Goal: Transaction & Acquisition: Purchase product/service

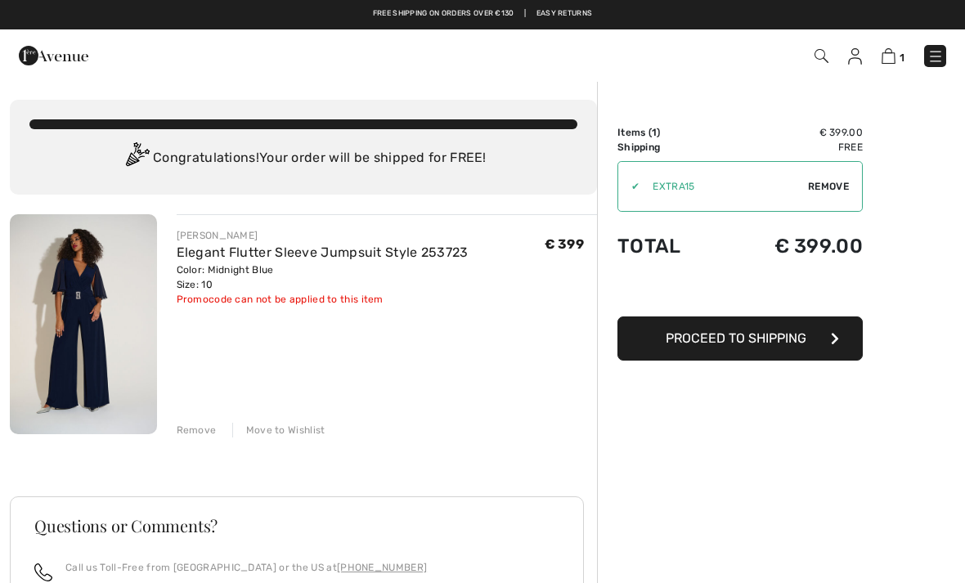
click at [228, 299] on div "Promocode can not be applied to this item" at bounding box center [323, 299] width 292 height 15
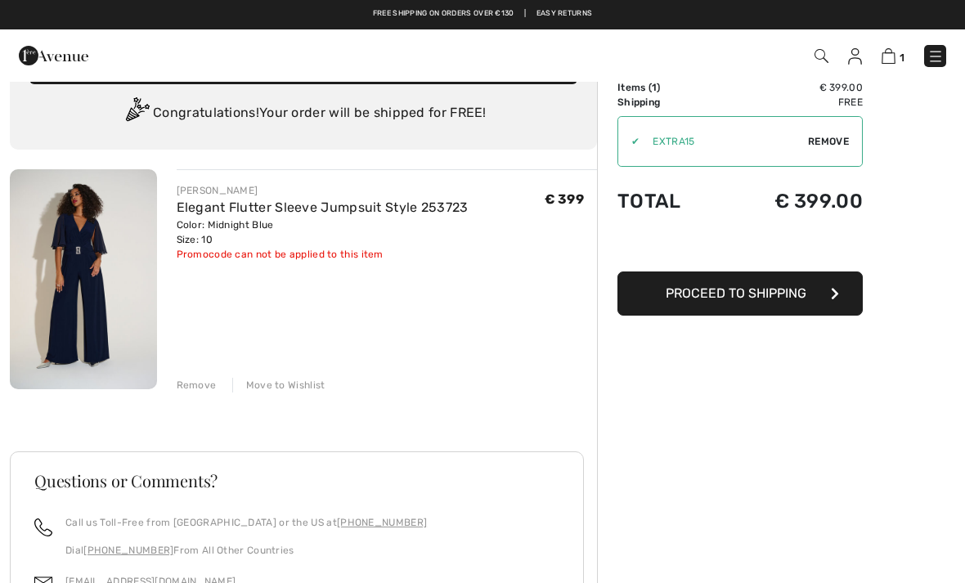
scroll to position [44, 0]
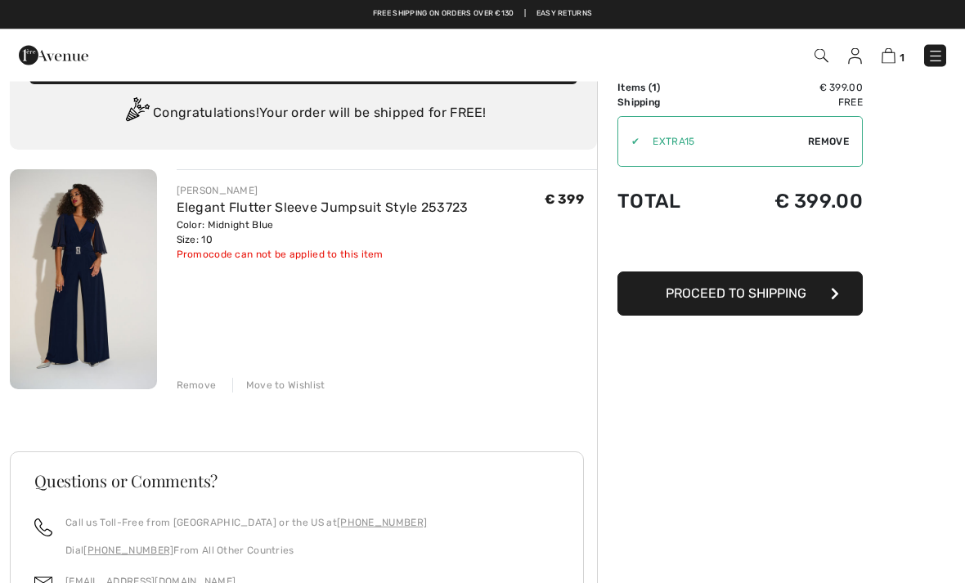
click at [249, 254] on div "Promocode can not be applied to this item" at bounding box center [323, 255] width 292 height 15
click at [240, 248] on div "Promocode can not be applied to this item" at bounding box center [323, 255] width 292 height 15
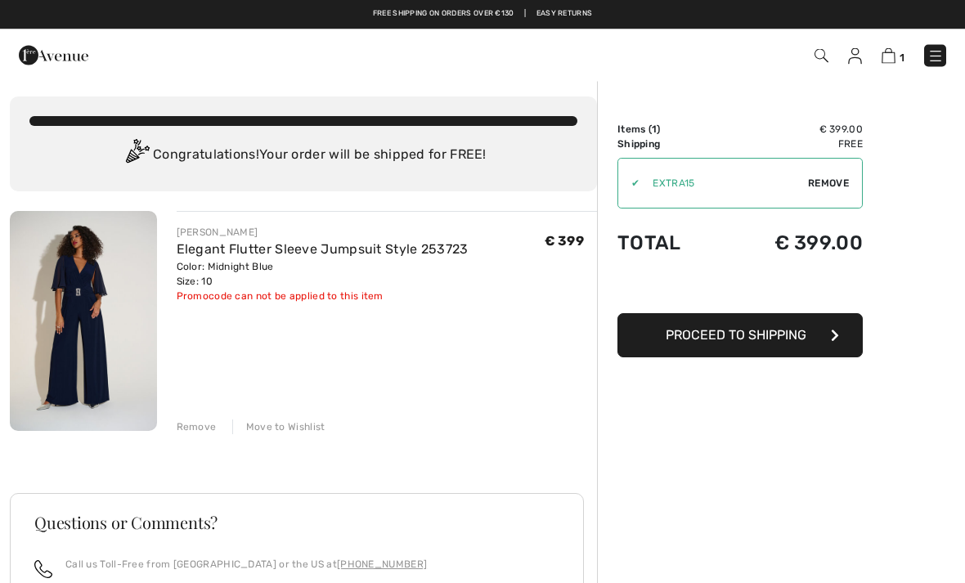
scroll to position [0, 0]
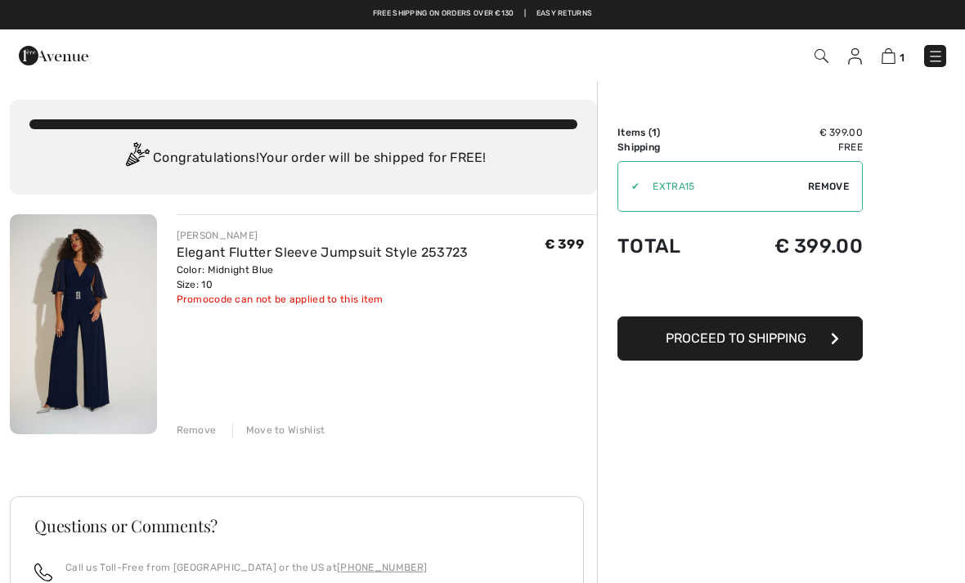
click at [826, 181] on span "Remove" at bounding box center [828, 186] width 41 height 15
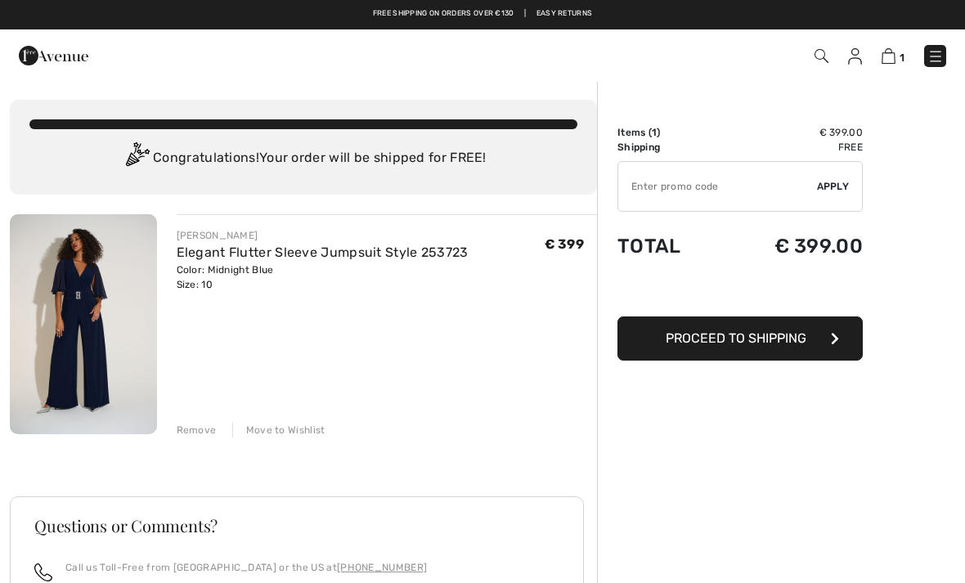
click at [820, 333] on button "Proceed to Shipping" at bounding box center [739, 338] width 245 height 44
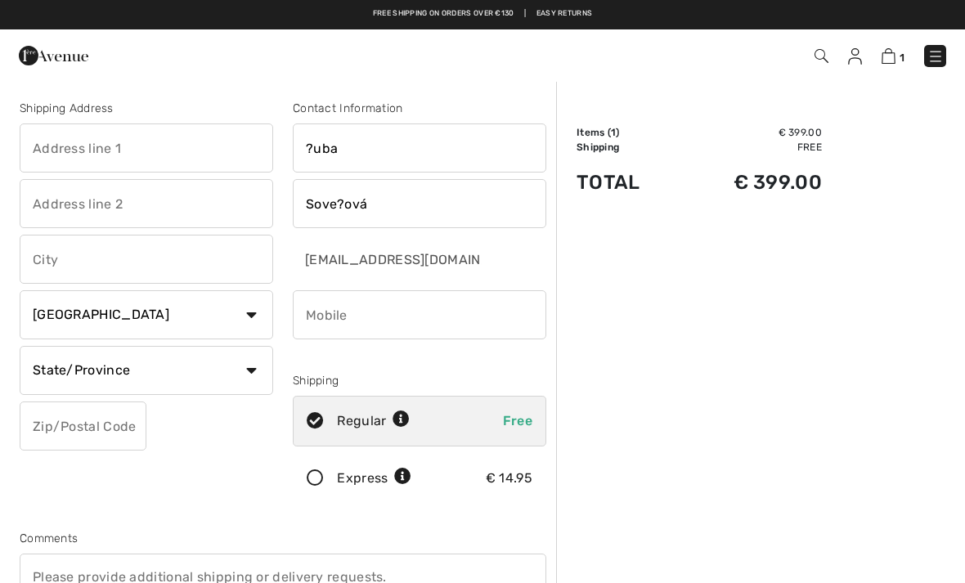
click at [321, 151] on input "?uba" at bounding box center [420, 147] width 254 height 49
type input "Luba"
click at [343, 204] on input "Sove?ová" at bounding box center [420, 203] width 254 height 49
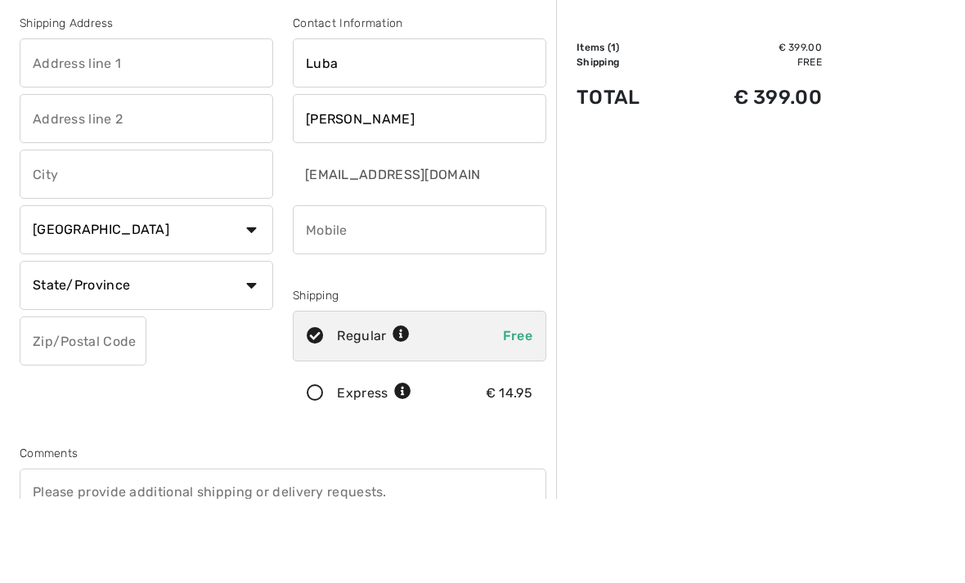
type input "Sovelová"
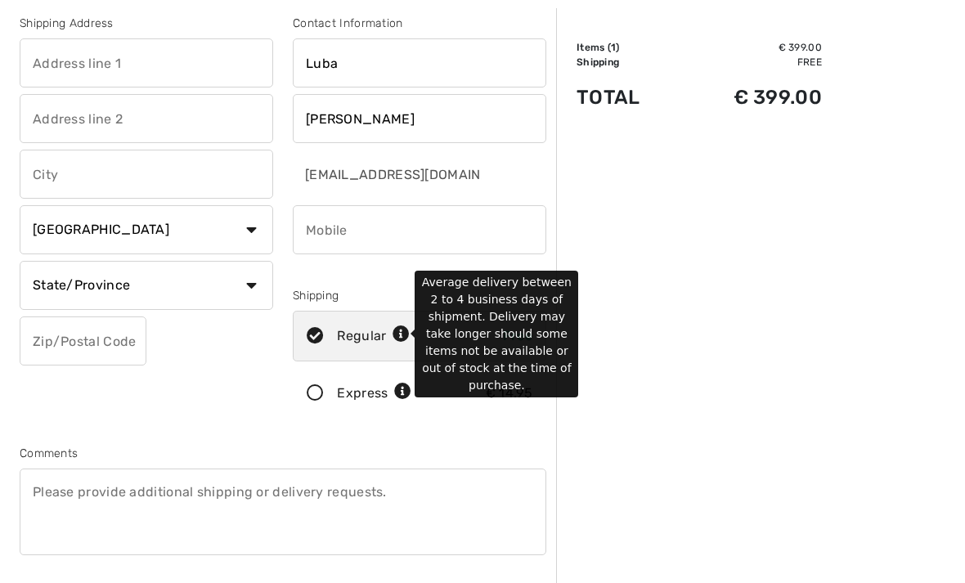
click at [402, 331] on icon at bounding box center [401, 334] width 17 height 17
radio input "true"
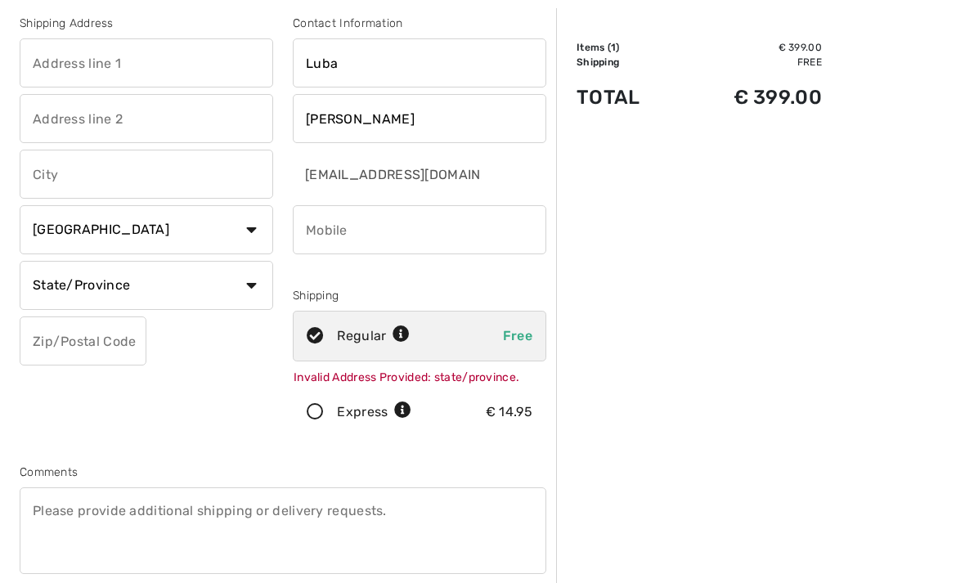
click at [681, 330] on div "Order Summary Details Items ( 1 ) € 399.00 Promo code € 0.00 Shipping Free Tax1…" at bounding box center [760, 536] width 409 height 1082
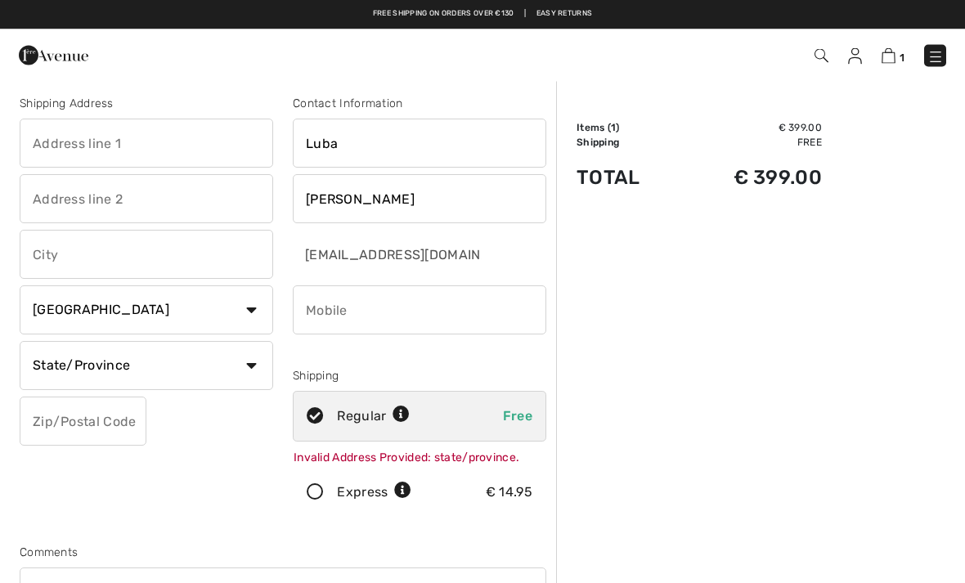
scroll to position [0, 0]
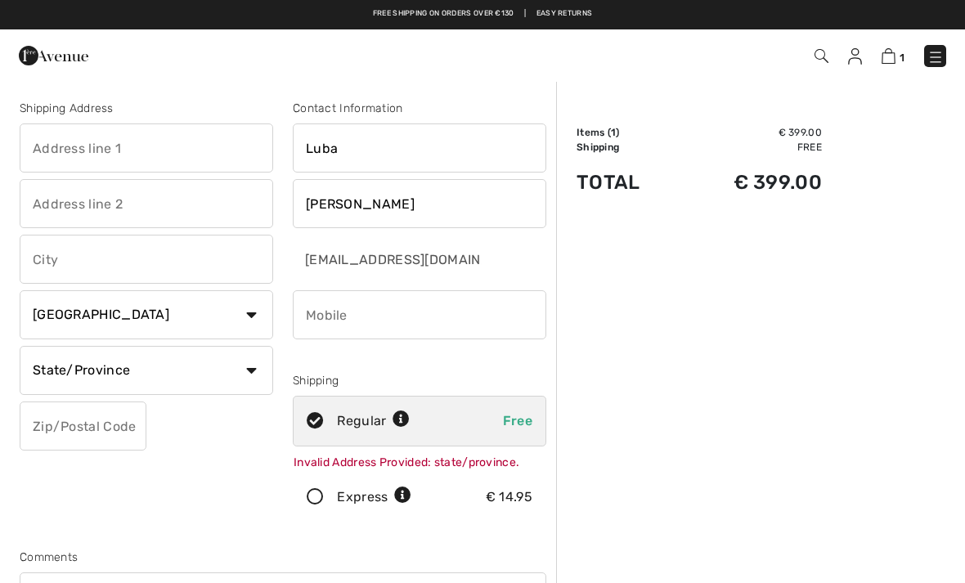
click at [65, 313] on select "Country Canada United States Afghanistan Aland Islands Albania Algeria American…" at bounding box center [147, 314] width 254 height 49
select select "SK"
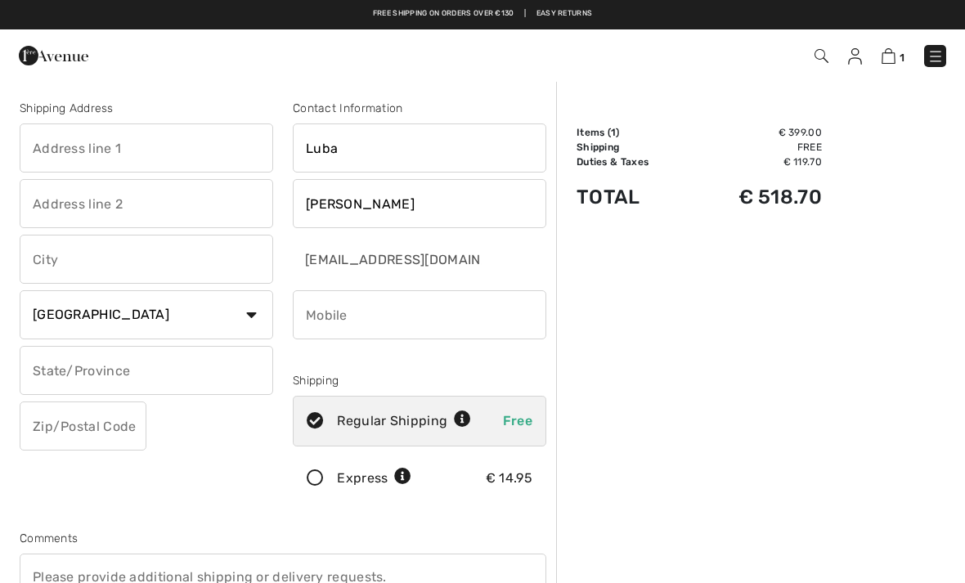
click at [38, 364] on input "text" at bounding box center [147, 370] width 254 height 49
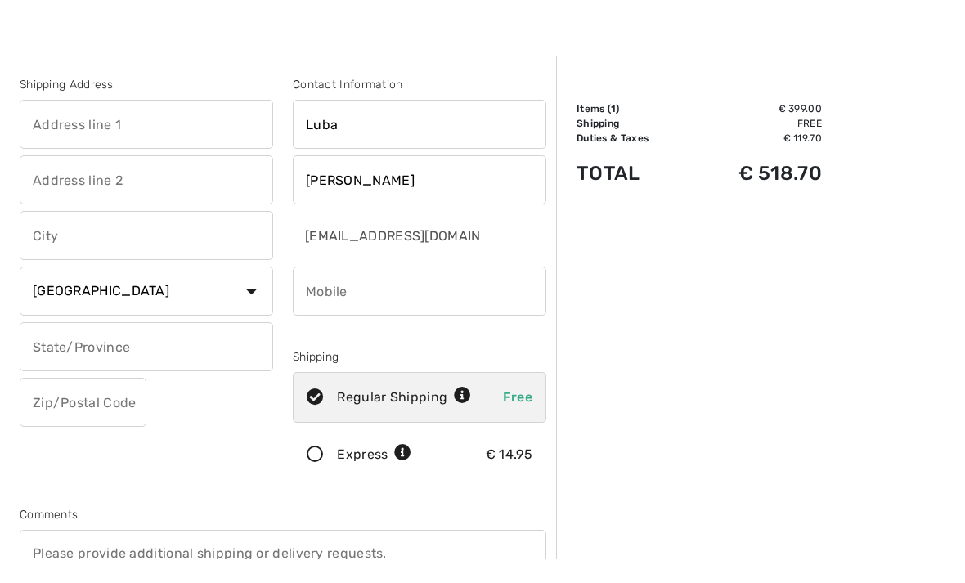
click at [47, 123] on input "text" at bounding box center [147, 147] width 254 height 49
type input "Hlavna 527/120"
click at [38, 184] on input "text" at bounding box center [147, 203] width 254 height 49
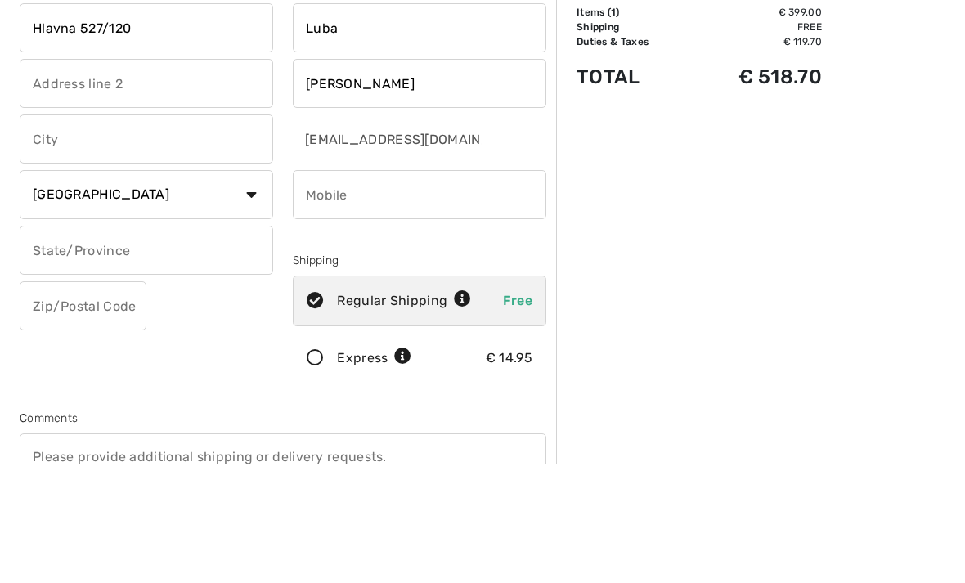
click at [37, 235] on input "text" at bounding box center [147, 259] width 254 height 49
type input "Nalepkovo"
click at [51, 346] on input "text" at bounding box center [147, 370] width 254 height 49
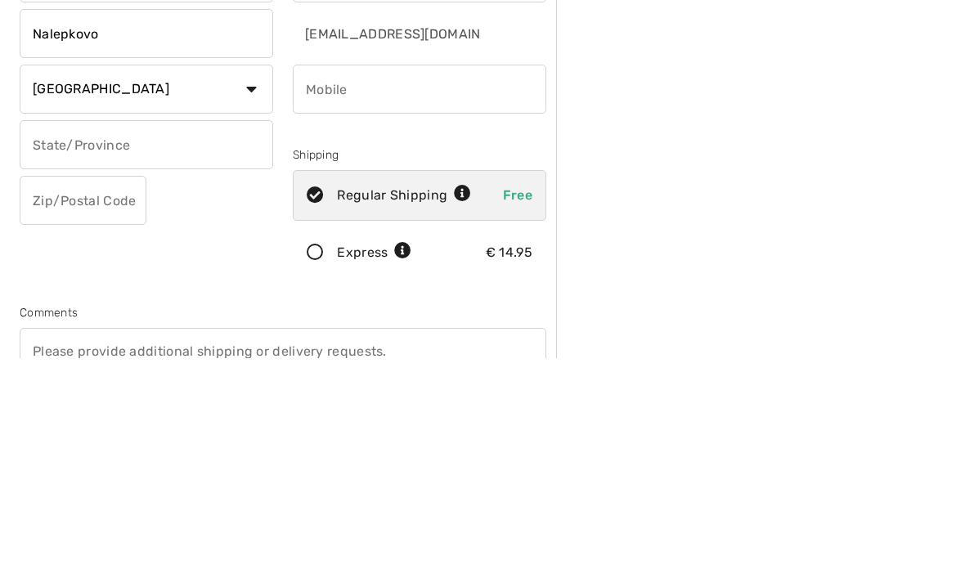
click at [62, 402] on input "text" at bounding box center [83, 426] width 127 height 49
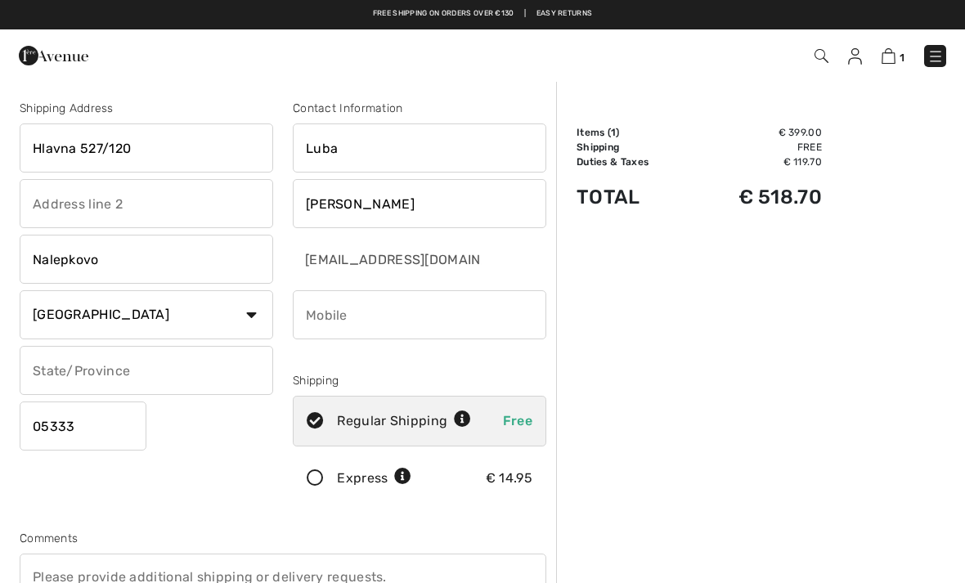
type input "05333"
click at [887, 61] on img at bounding box center [889, 56] width 14 height 16
click at [885, 46] on link "1" at bounding box center [893, 56] width 23 height 20
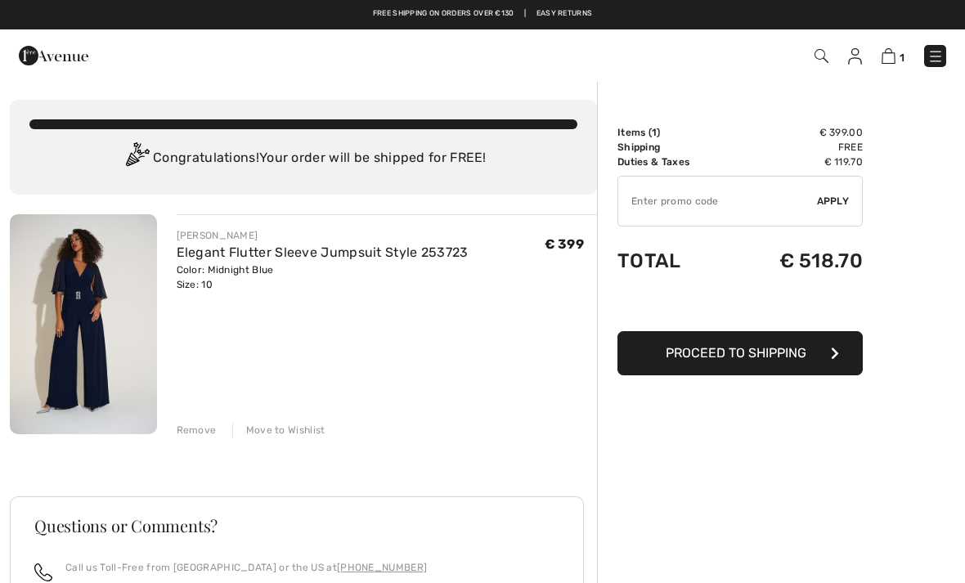
click at [827, 204] on span "Apply" at bounding box center [833, 201] width 33 height 15
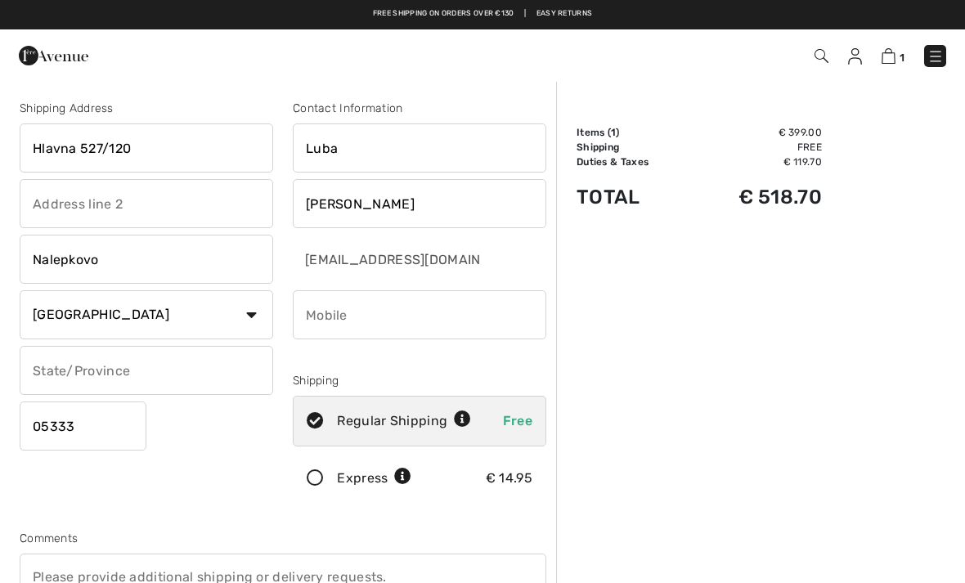
click at [469, 309] on input "phone" at bounding box center [420, 314] width 254 height 49
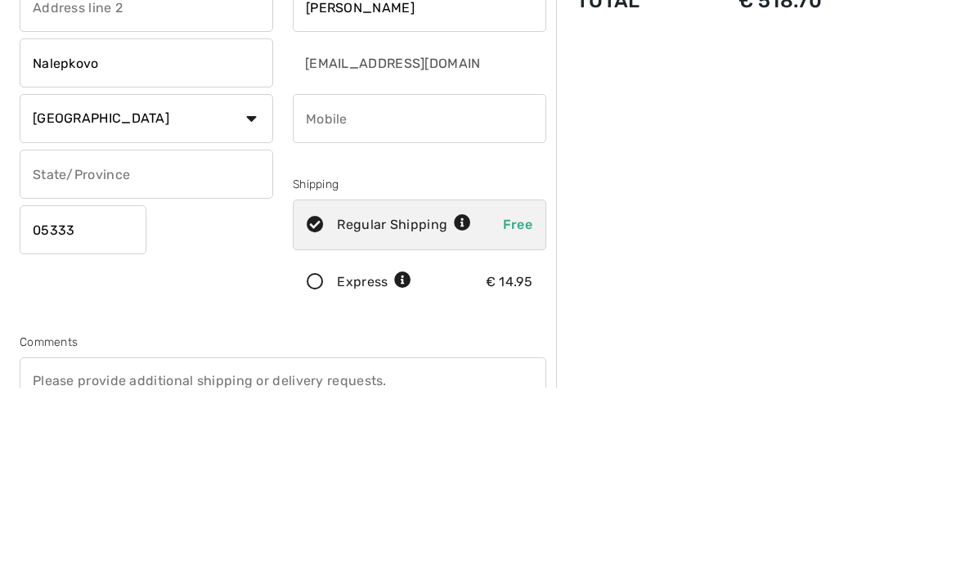
type input "+"
type input "4"
type input "+"
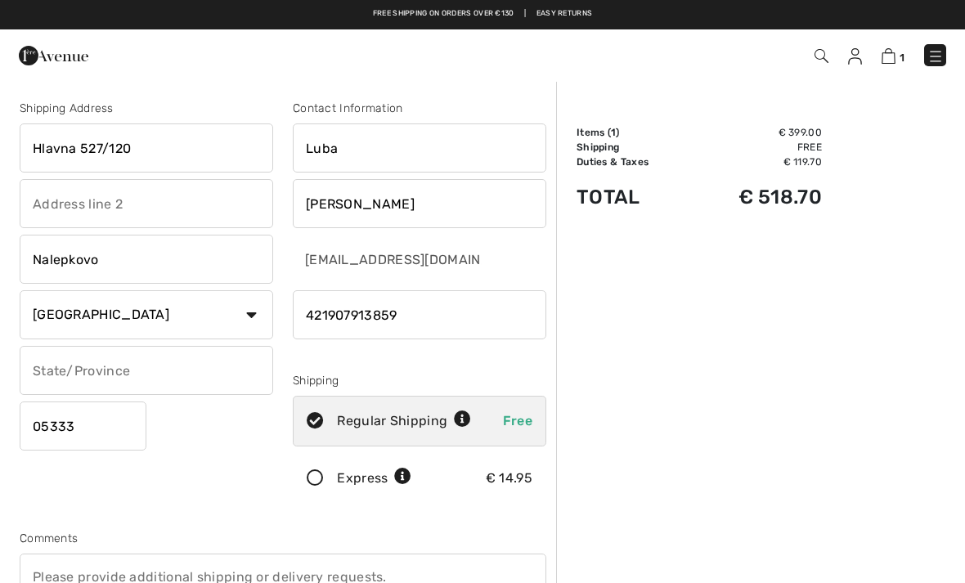
type input "421907913859"
click at [882, 49] on img at bounding box center [889, 56] width 14 height 16
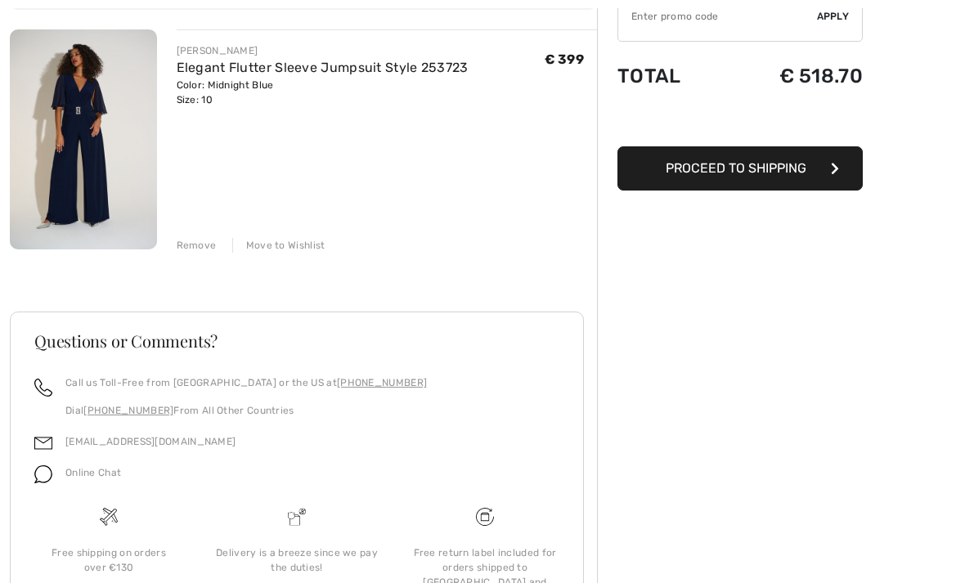
scroll to position [221, 0]
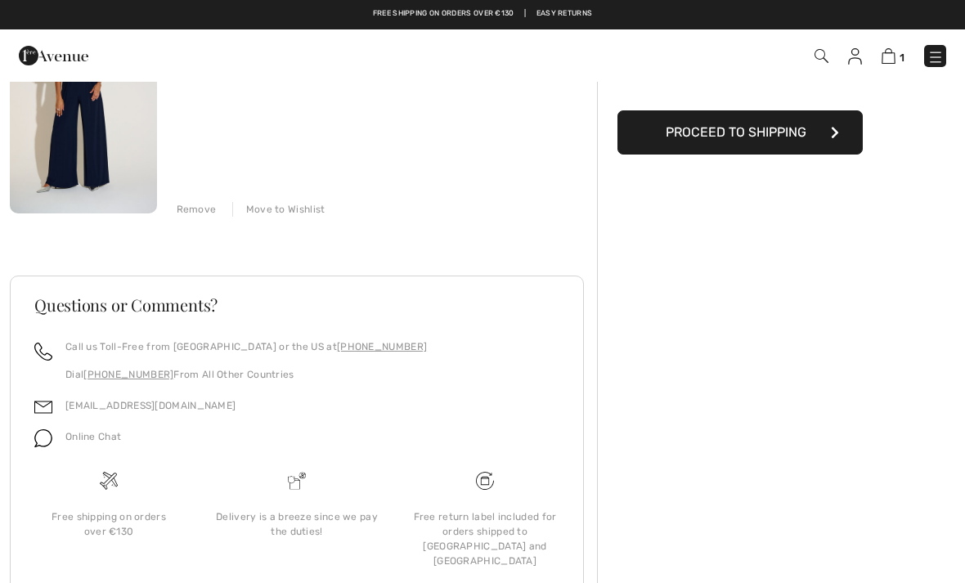
click at [88, 513] on div "Free shipping on orders over €130" at bounding box center [109, 524] width 162 height 29
click at [114, 482] on img at bounding box center [109, 481] width 18 height 18
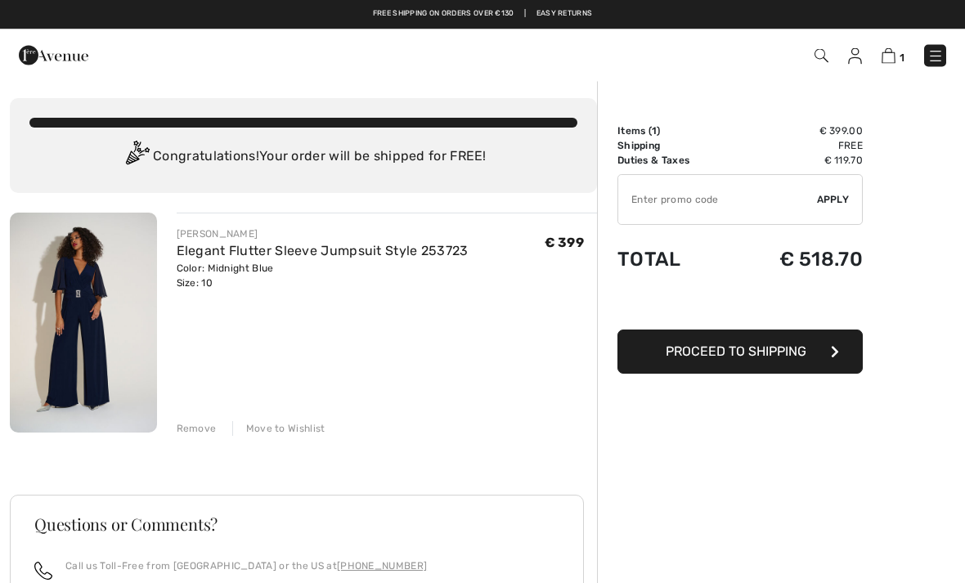
scroll to position [0, 0]
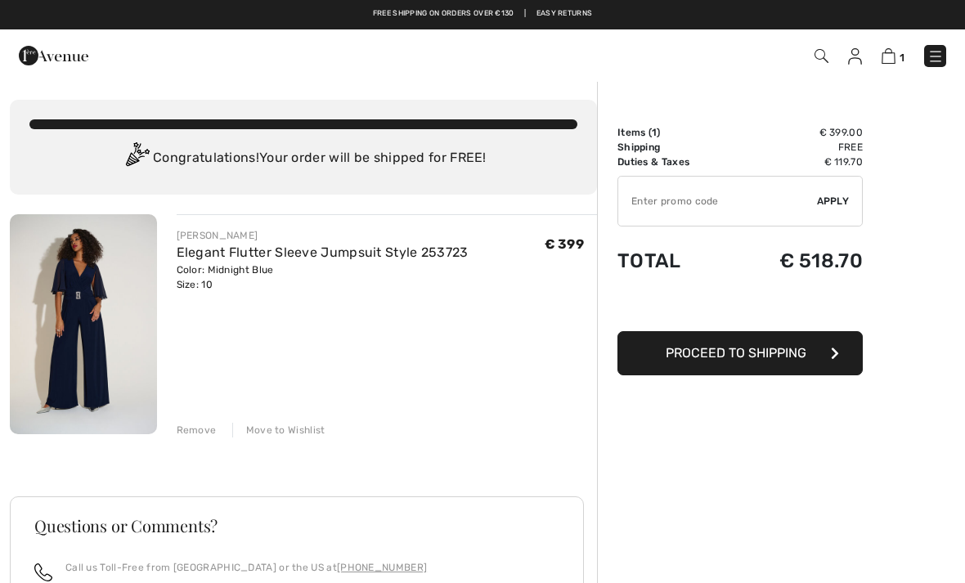
click at [64, 58] on img at bounding box center [54, 55] width 70 height 33
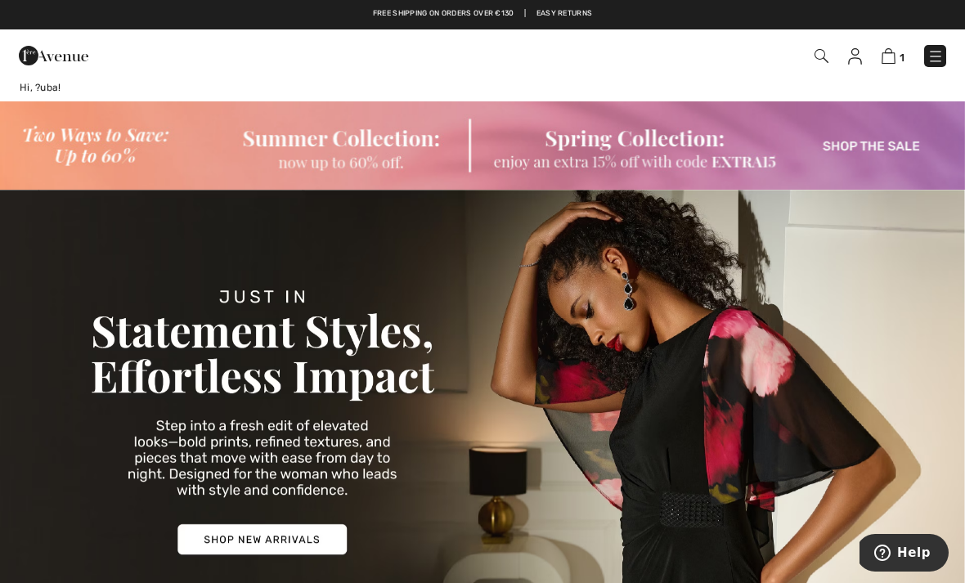
click at [69, 61] on img at bounding box center [54, 55] width 70 height 33
click at [890, 52] on img at bounding box center [889, 56] width 14 height 16
click at [885, 54] on img at bounding box center [889, 56] width 14 height 16
click at [889, 62] on img at bounding box center [889, 56] width 14 height 16
click at [890, 63] on img at bounding box center [889, 56] width 14 height 16
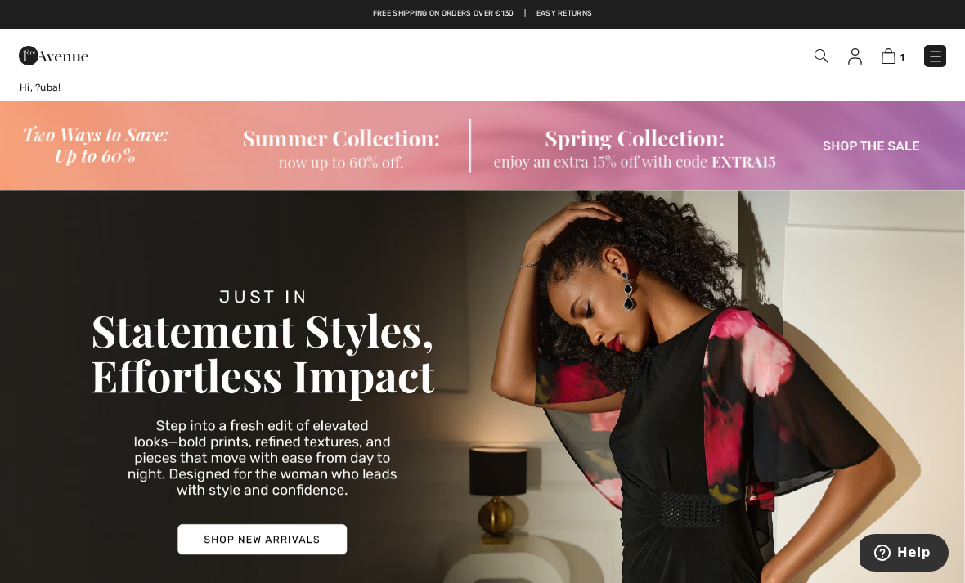
click at [883, 52] on img at bounding box center [889, 56] width 14 height 16
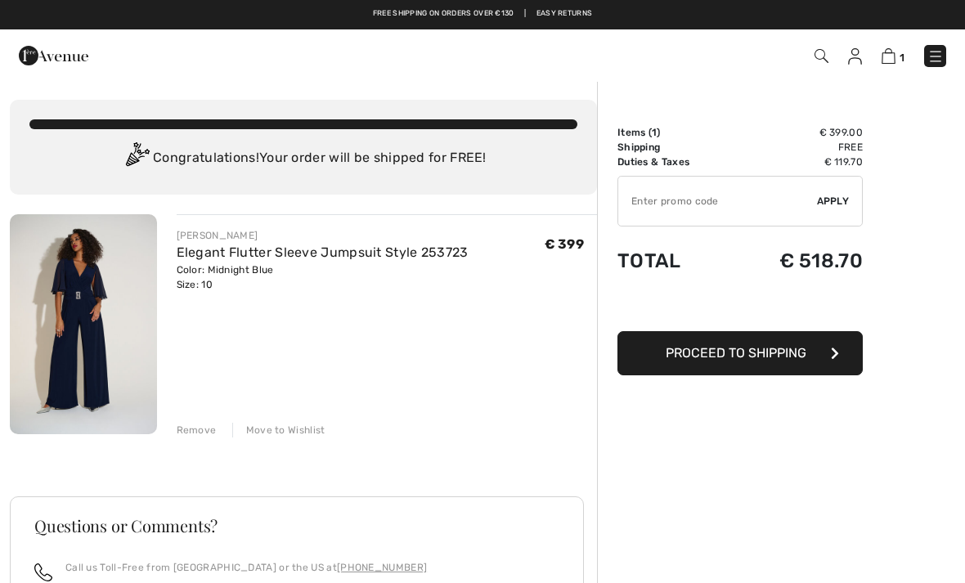
click at [700, 186] on input "TEXT" at bounding box center [717, 201] width 199 height 49
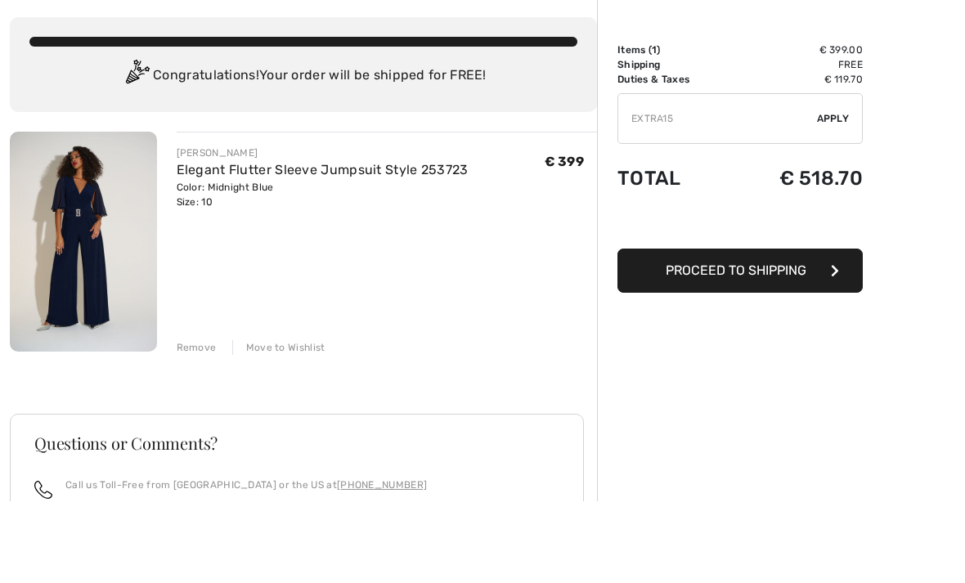
type input "EXTRA15"
click at [842, 194] on span "Apply" at bounding box center [833, 201] width 33 height 15
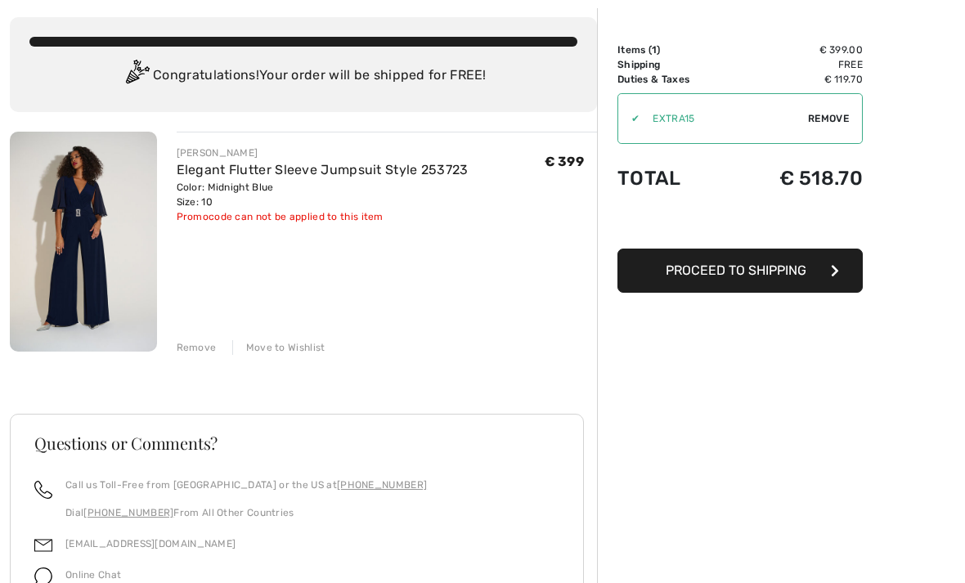
click at [833, 112] on span "Remove" at bounding box center [828, 118] width 41 height 15
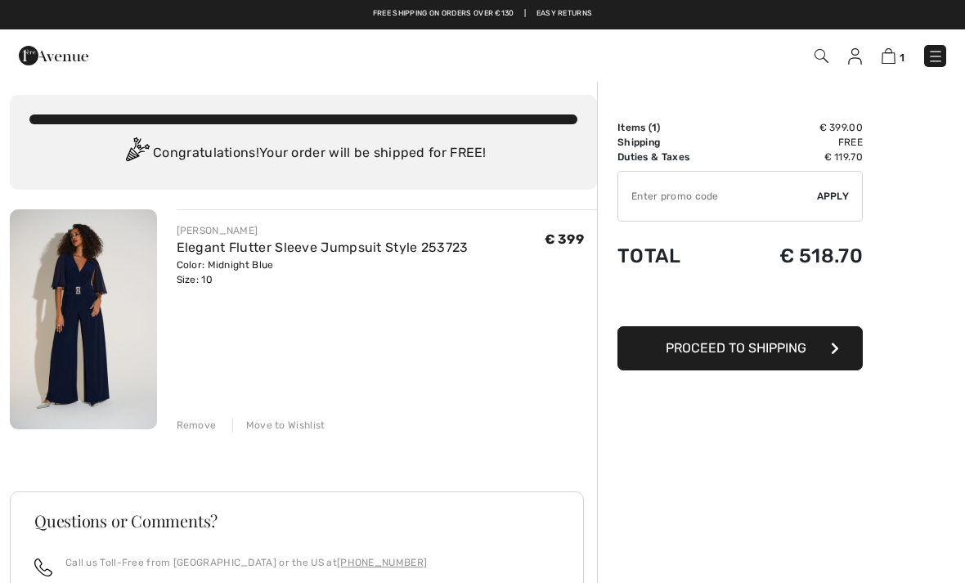
scroll to position [0, 0]
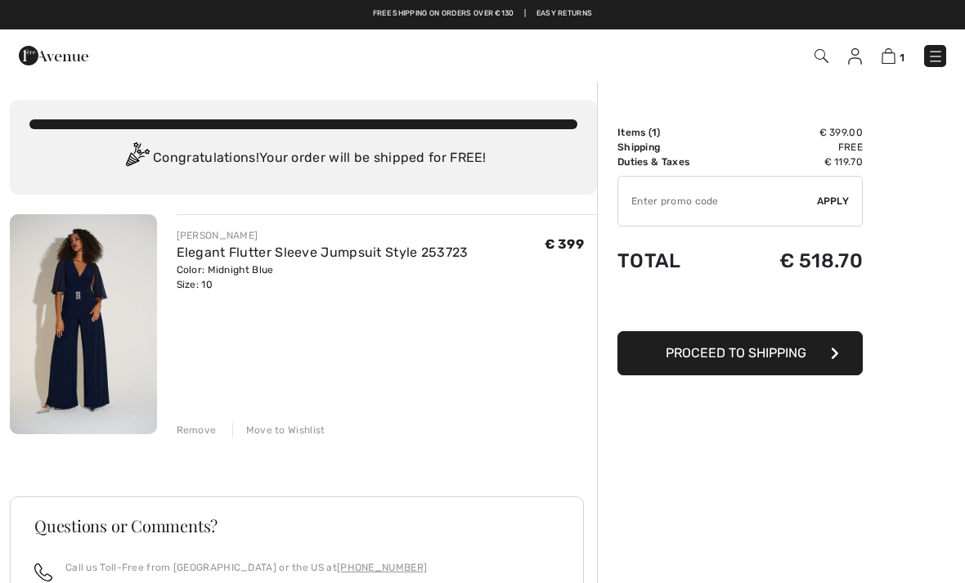
click at [827, 355] on button "Proceed to Shipping" at bounding box center [739, 353] width 245 height 44
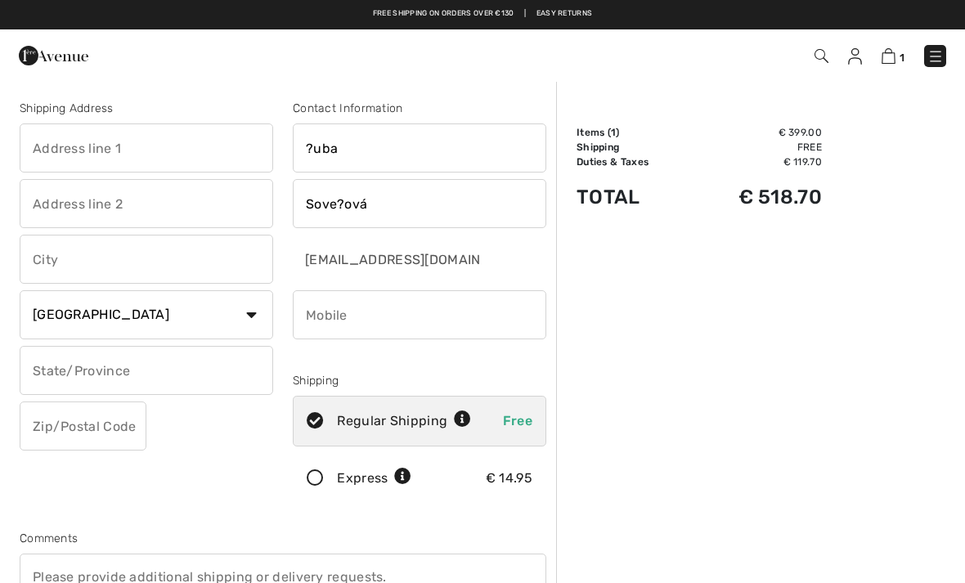
click at [65, 60] on img at bounding box center [54, 55] width 70 height 33
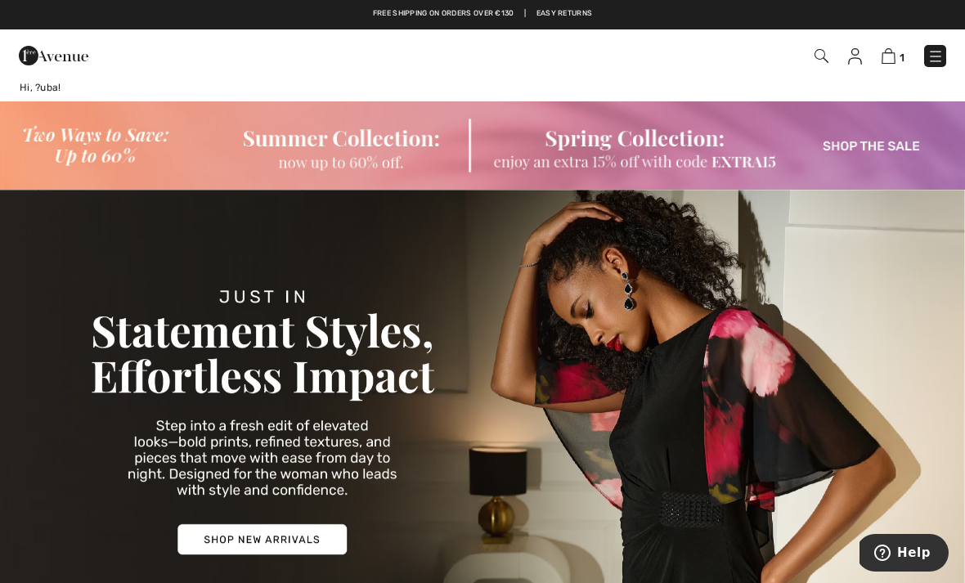
click at [417, 17] on link "Free shipping on orders over €130" at bounding box center [443, 13] width 141 height 11
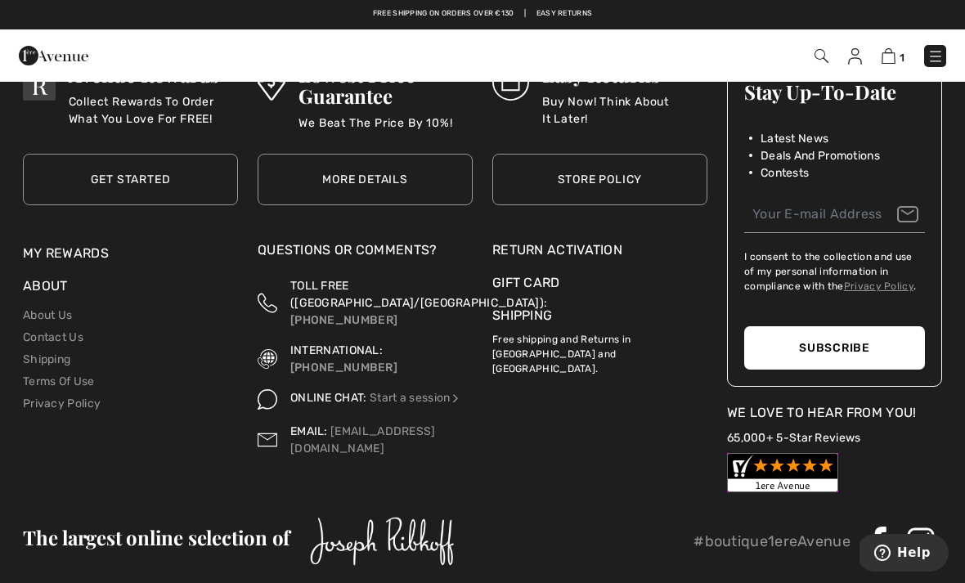
scroll to position [1993, 0]
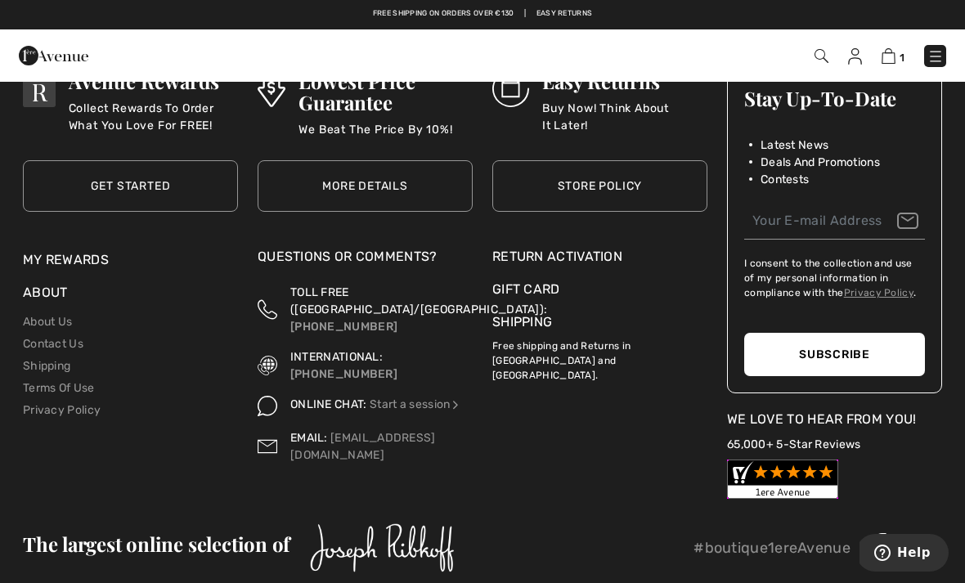
click at [49, 369] on link "Shipping" at bounding box center [46, 366] width 47 height 14
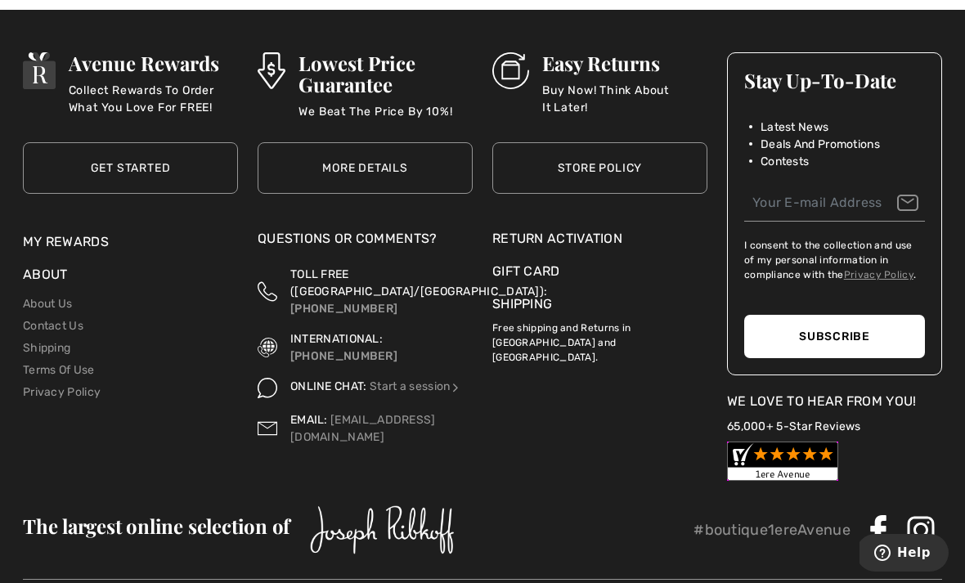
scroll to position [633, 0]
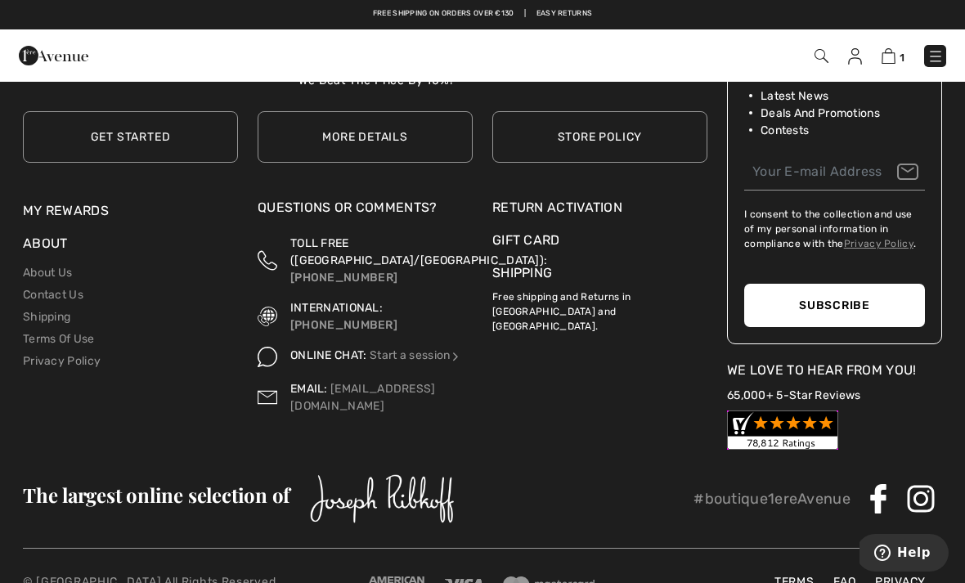
click at [69, 203] on link "My Rewards" at bounding box center [66, 211] width 86 height 16
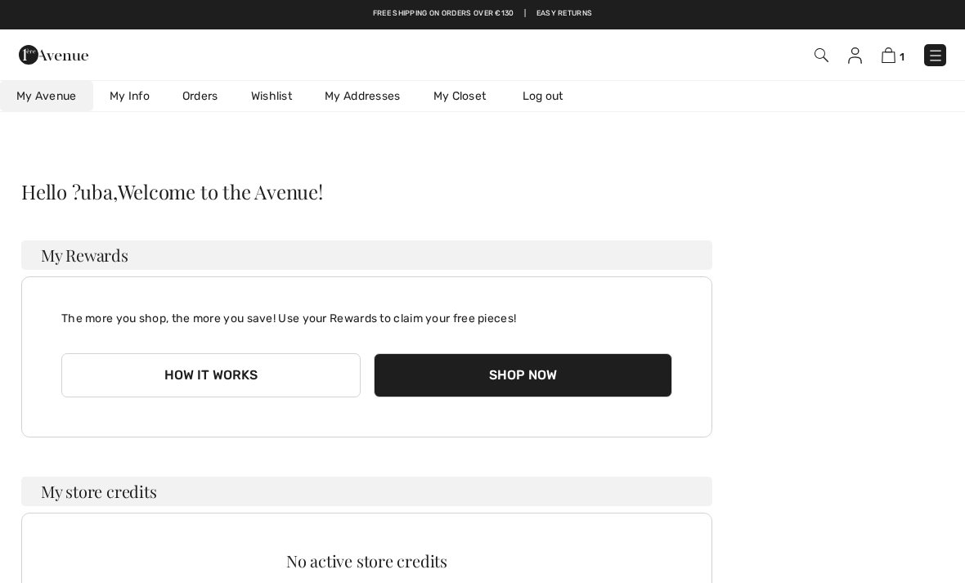
click at [132, 99] on link "My Info" at bounding box center [129, 96] width 73 height 30
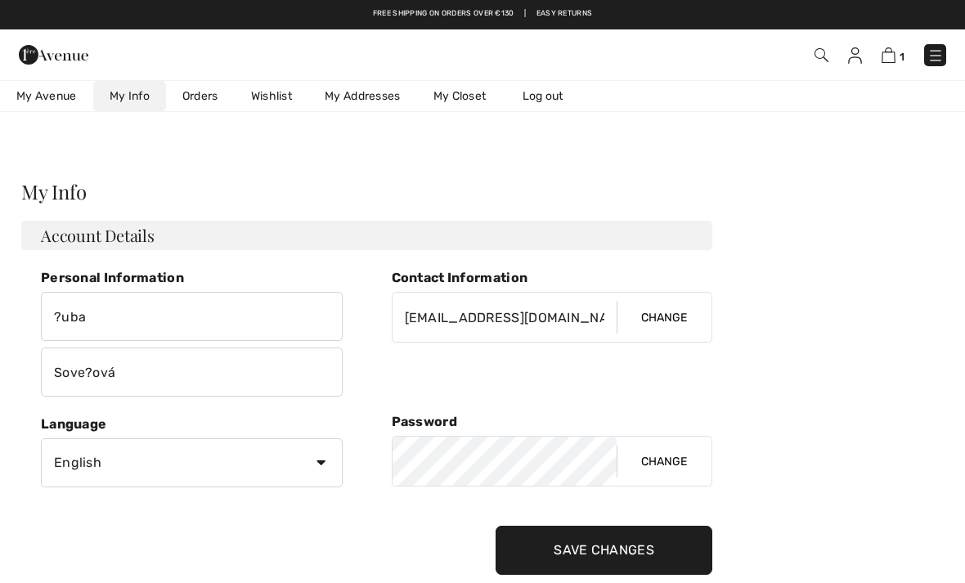
click at [55, 55] on img at bounding box center [54, 54] width 70 height 33
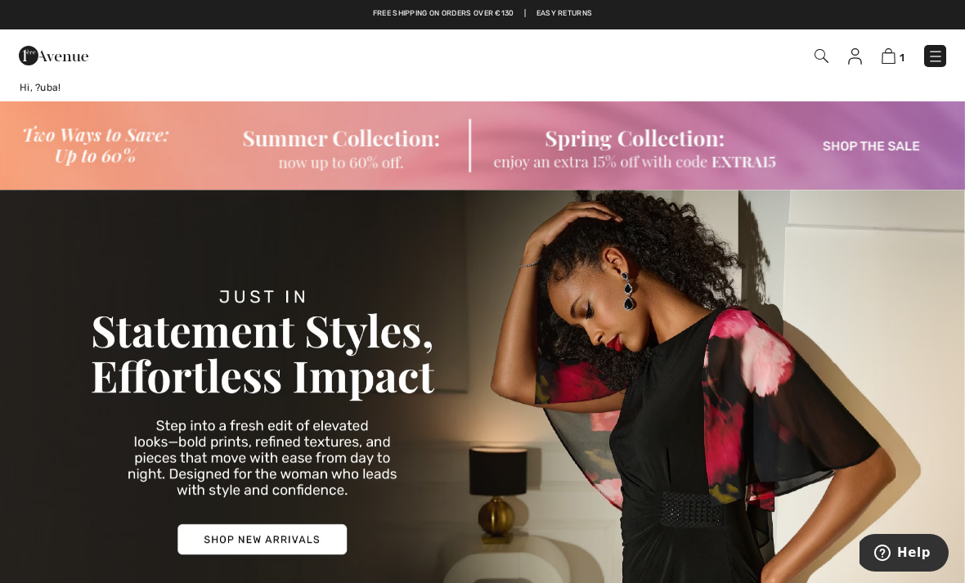
click at [848, 61] on img at bounding box center [855, 56] width 14 height 16
click at [853, 52] on img at bounding box center [855, 56] width 14 height 16
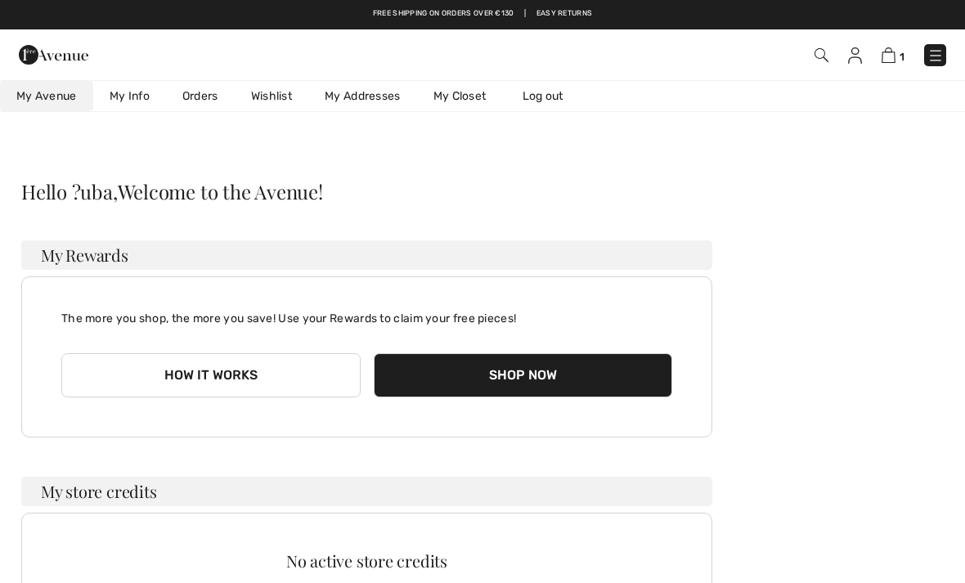
click at [119, 96] on link "My Info" at bounding box center [129, 96] width 73 height 30
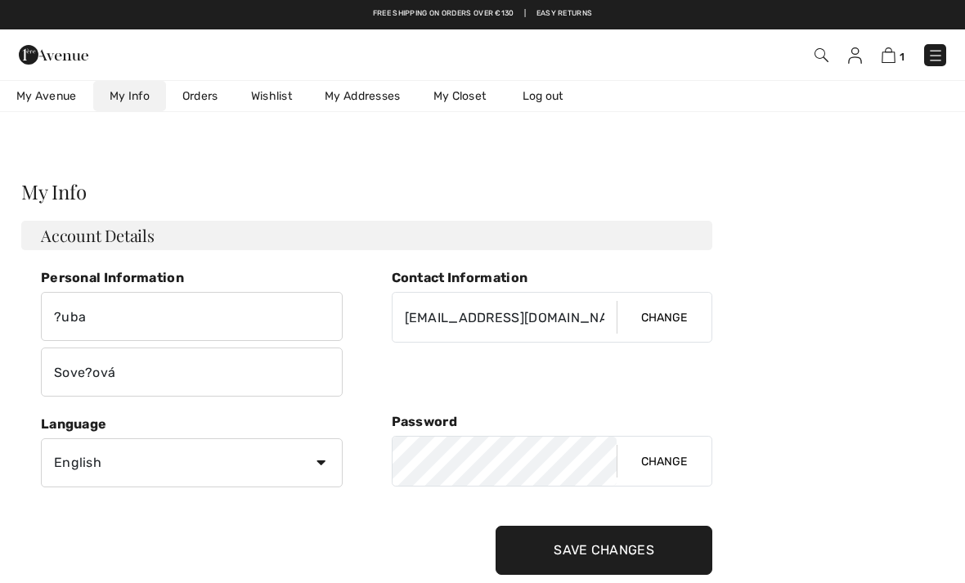
click at [192, 94] on link "Orders" at bounding box center [200, 96] width 69 height 30
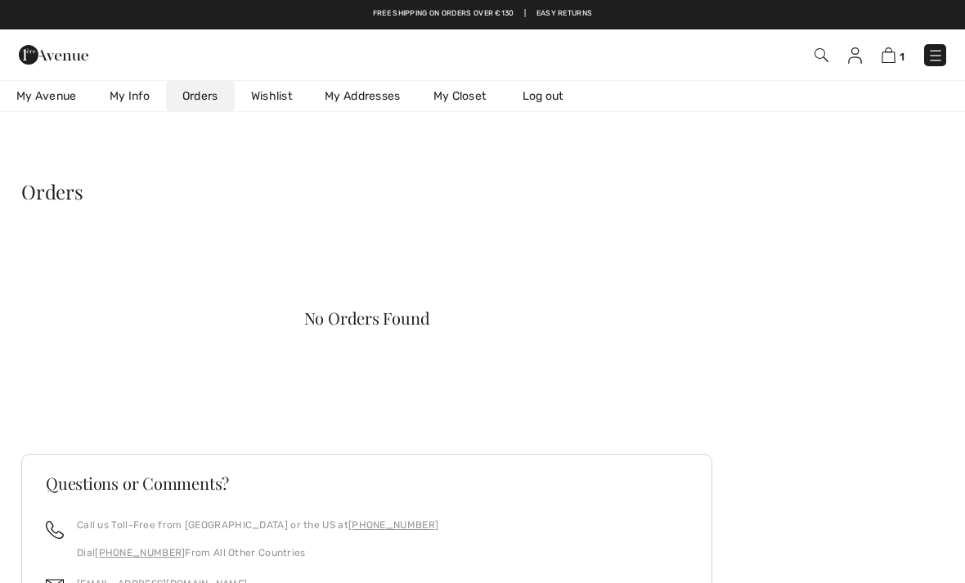
click at [63, 60] on img at bounding box center [54, 54] width 70 height 33
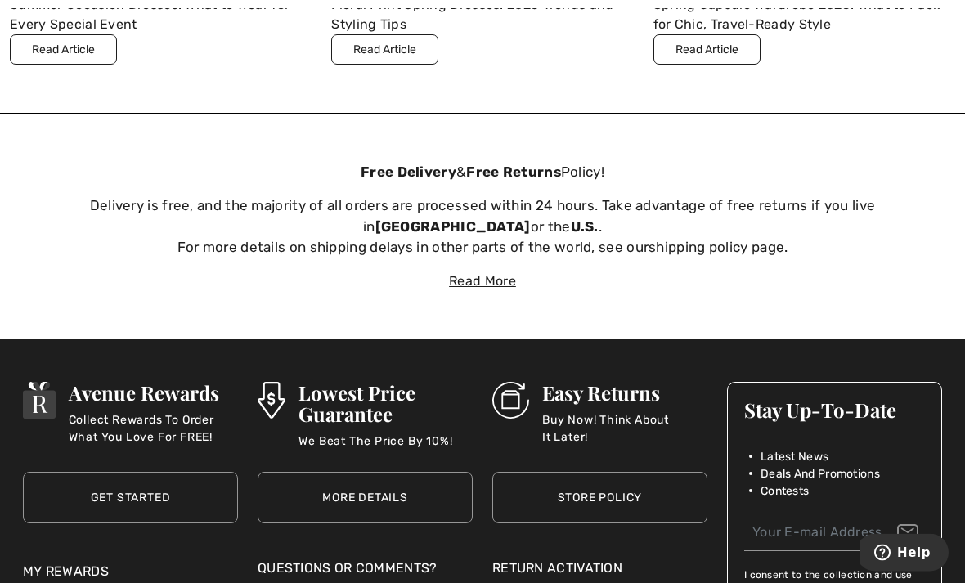
scroll to position [4915, 0]
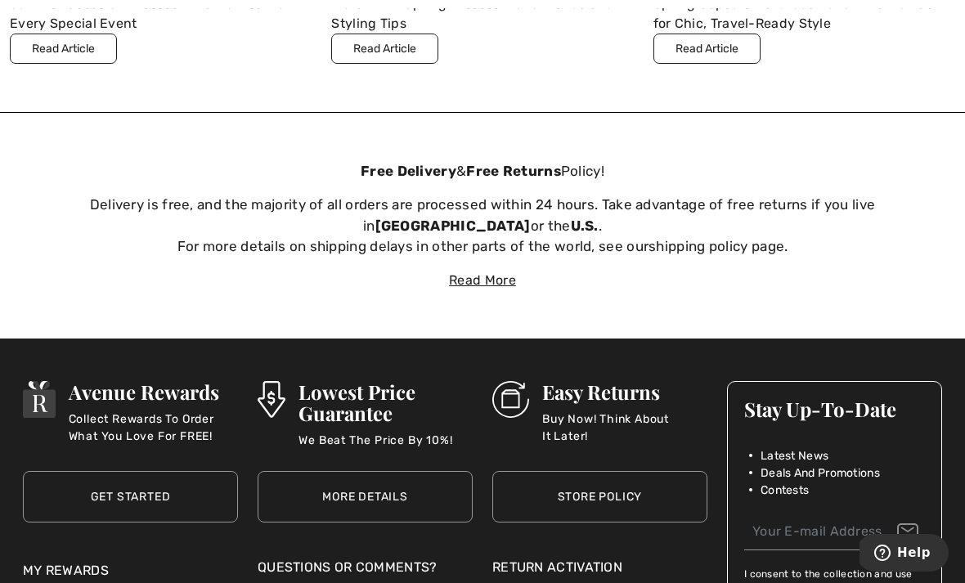
click at [481, 271] on div "Read More" at bounding box center [482, 281] width 965 height 20
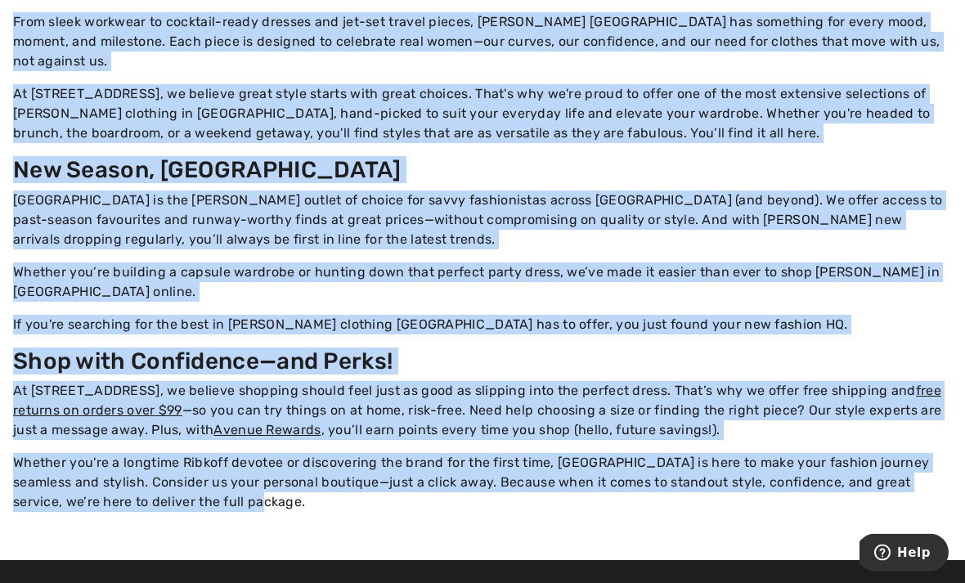
scroll to position [5318, 0]
copy div "Lore Ipsumdol & Sita Consect Adipis! Elitsedd ei temp, inc utl etdolore ma ali …"
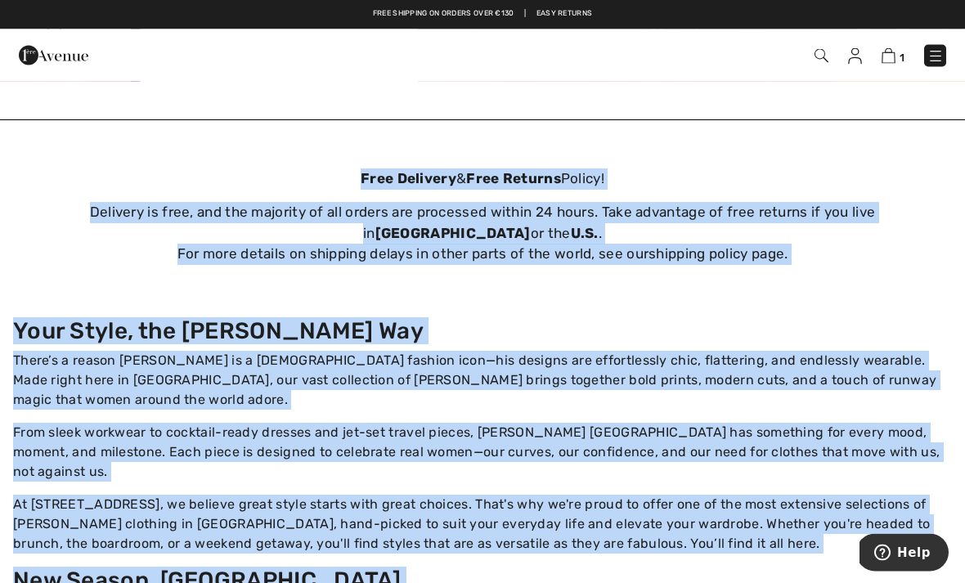
scroll to position [4908, 0]
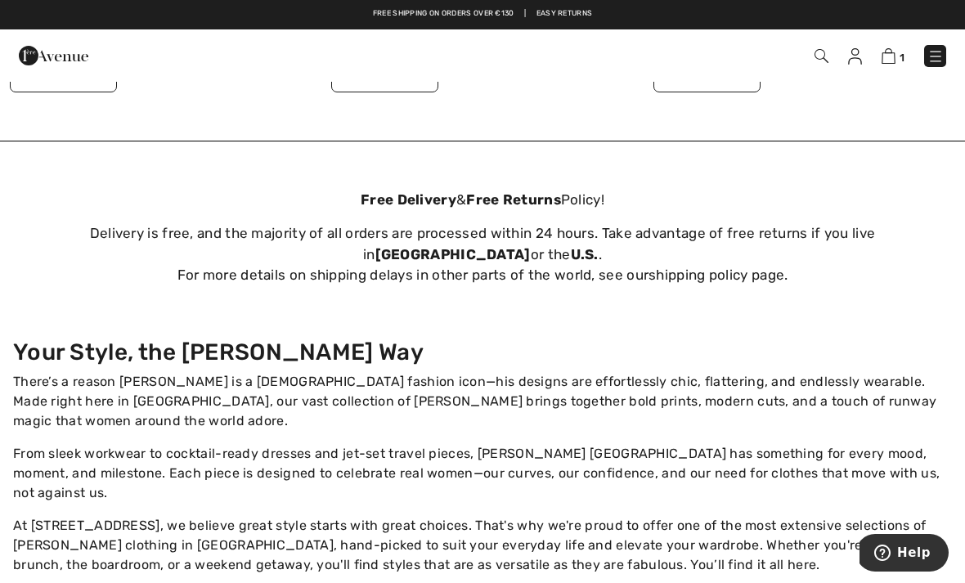
scroll to position [4884, 0]
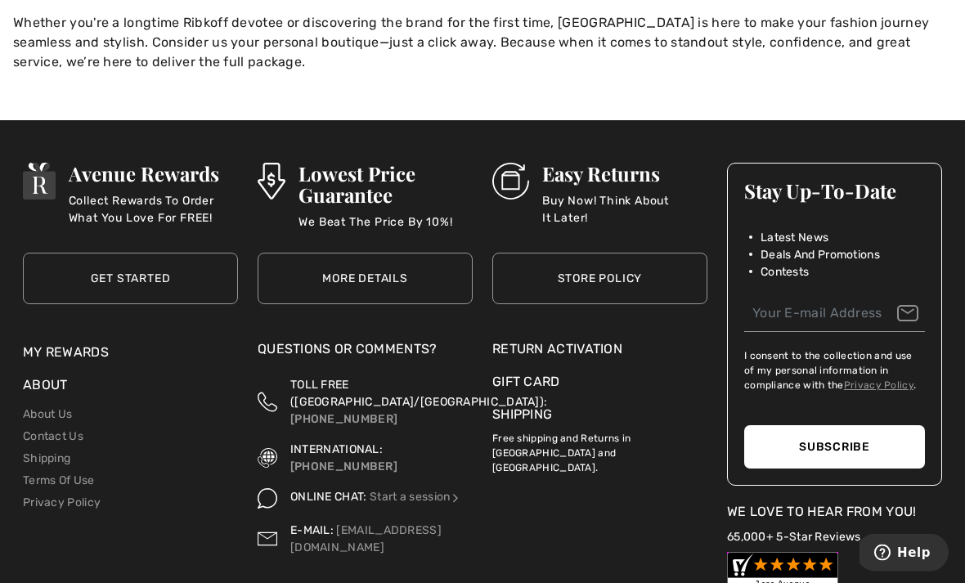
scroll to position [5758, 0]
click at [56, 451] on link "Shipping" at bounding box center [46, 458] width 47 height 14
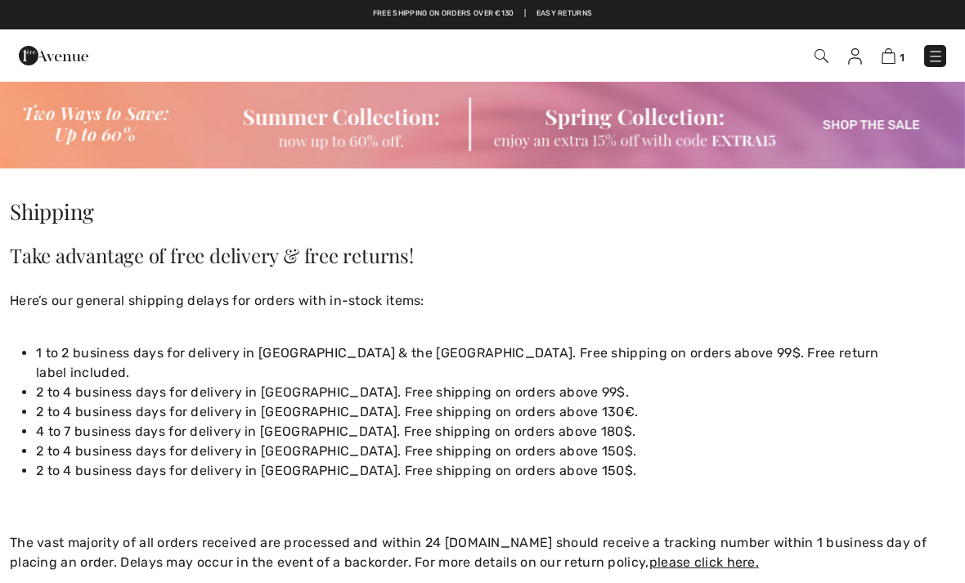
checkbox input "true"
click at [896, 51] on link "1" at bounding box center [893, 56] width 23 height 20
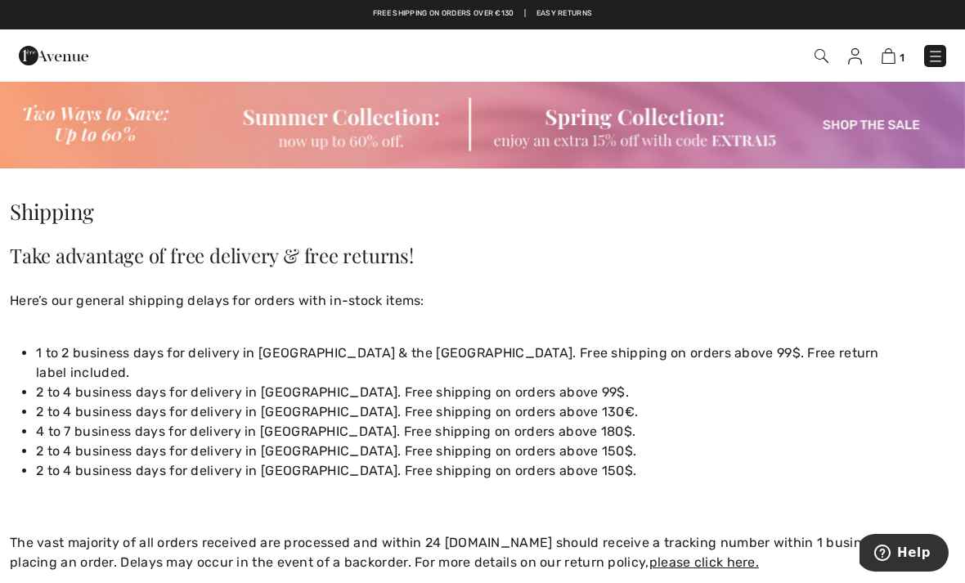
click at [888, 56] on img at bounding box center [889, 56] width 14 height 16
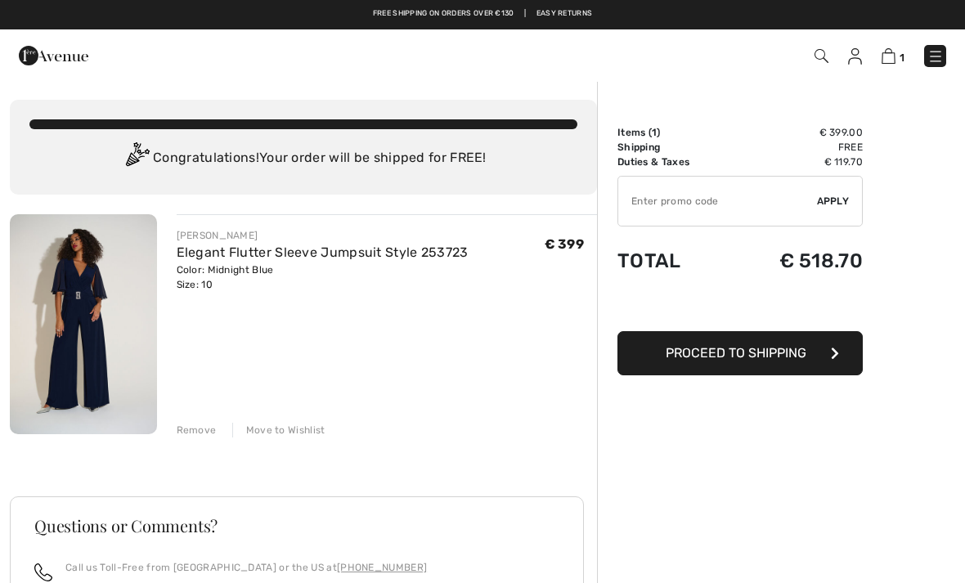
click at [821, 51] on img at bounding box center [822, 56] width 14 height 14
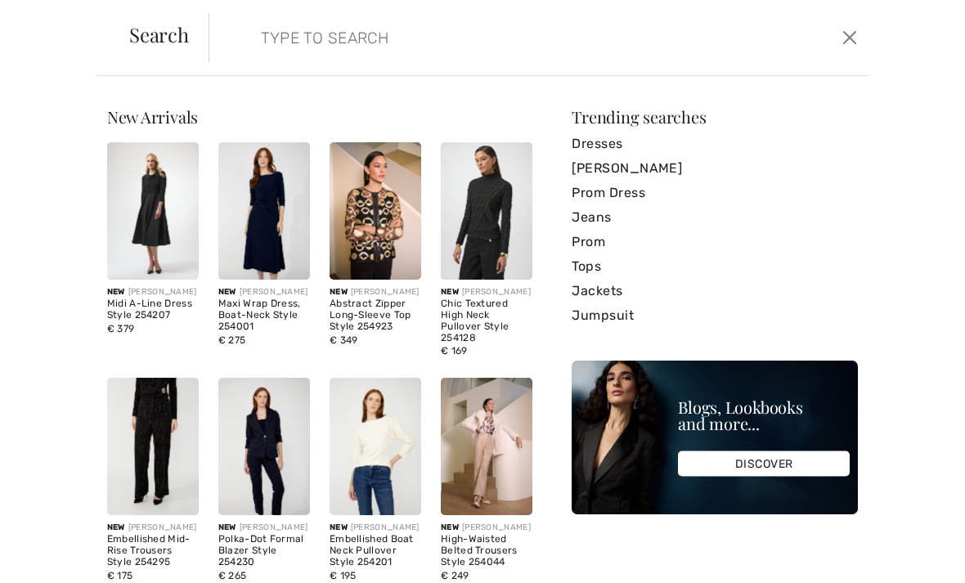
click at [394, 37] on input "search" at bounding box center [470, 37] width 442 height 49
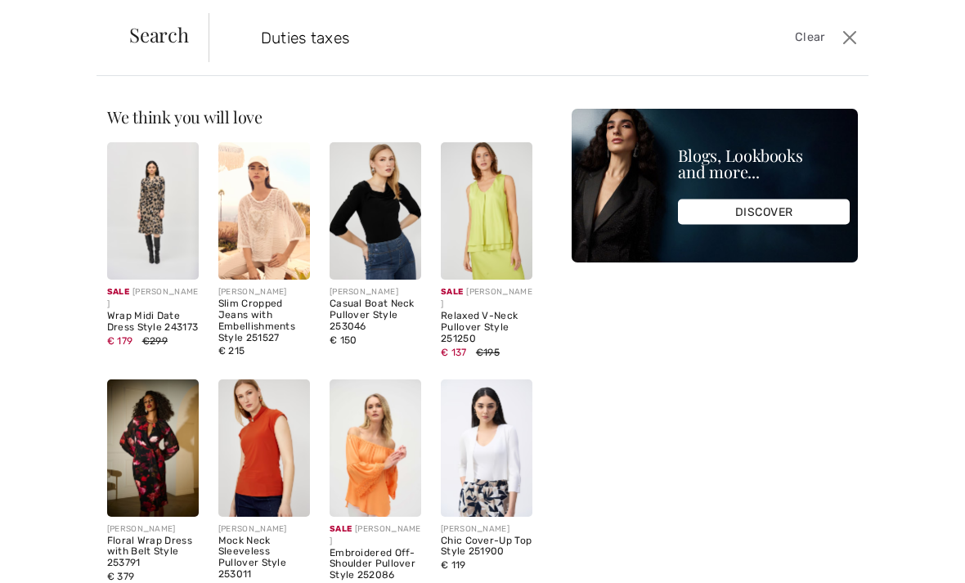
type input "Duties taxes"
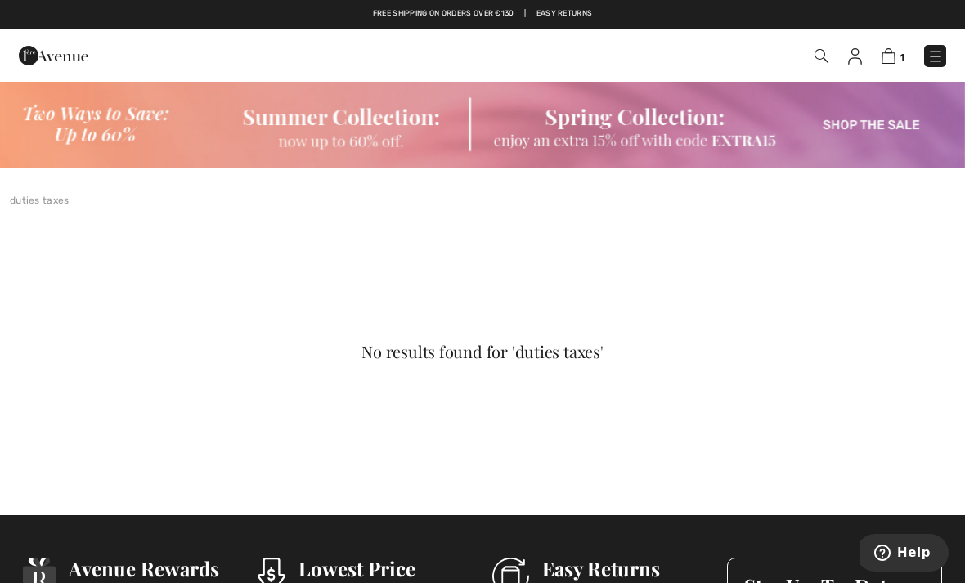
click at [494, 10] on link "Free shipping on orders over €130" at bounding box center [443, 13] width 141 height 11
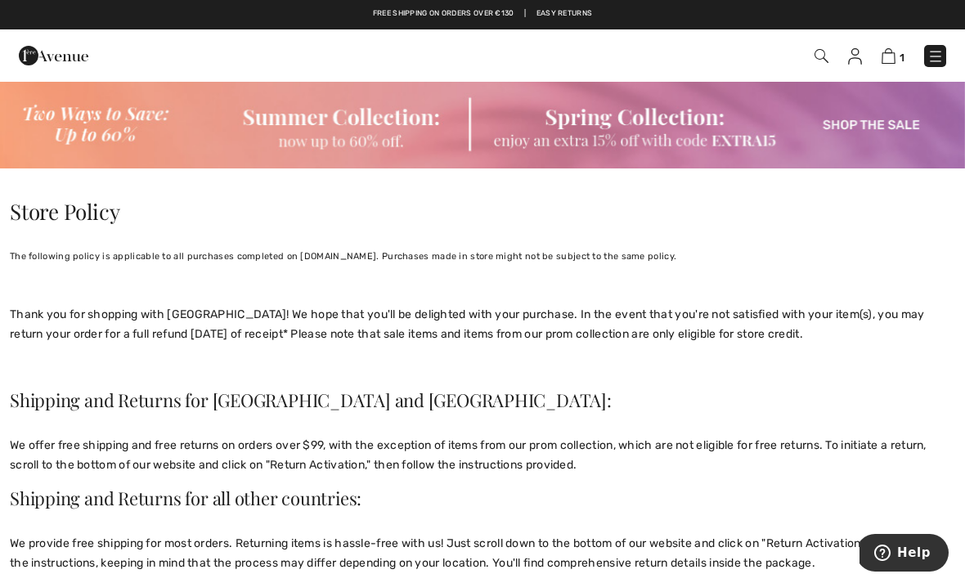
click at [849, 55] on img at bounding box center [855, 56] width 14 height 16
click at [936, 49] on img at bounding box center [935, 56] width 16 height 16
click at [930, 52] on div "Close menu" at bounding box center [482, 291] width 965 height 583
click at [932, 56] on img at bounding box center [935, 56] width 16 height 16
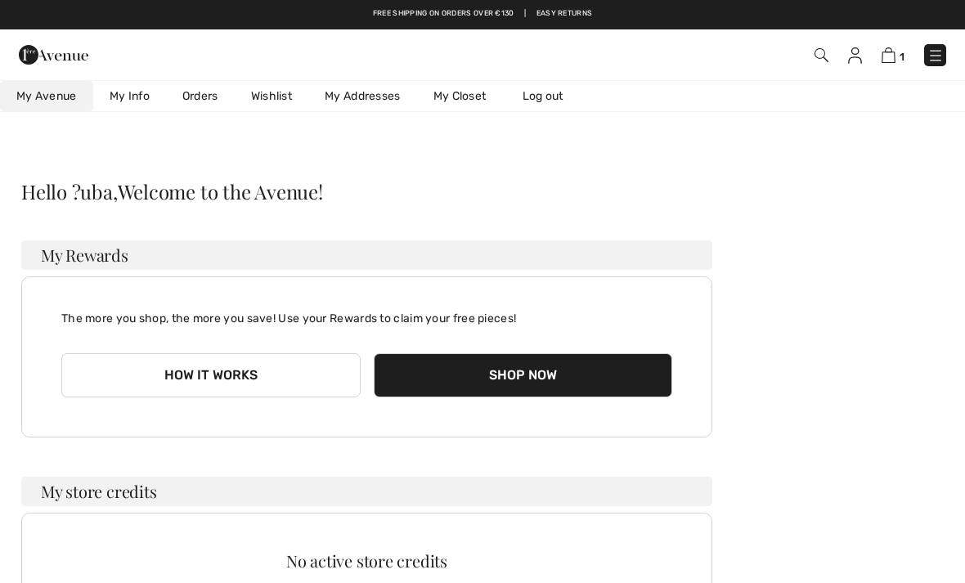
click at [129, 108] on link "My Info" at bounding box center [129, 96] width 73 height 30
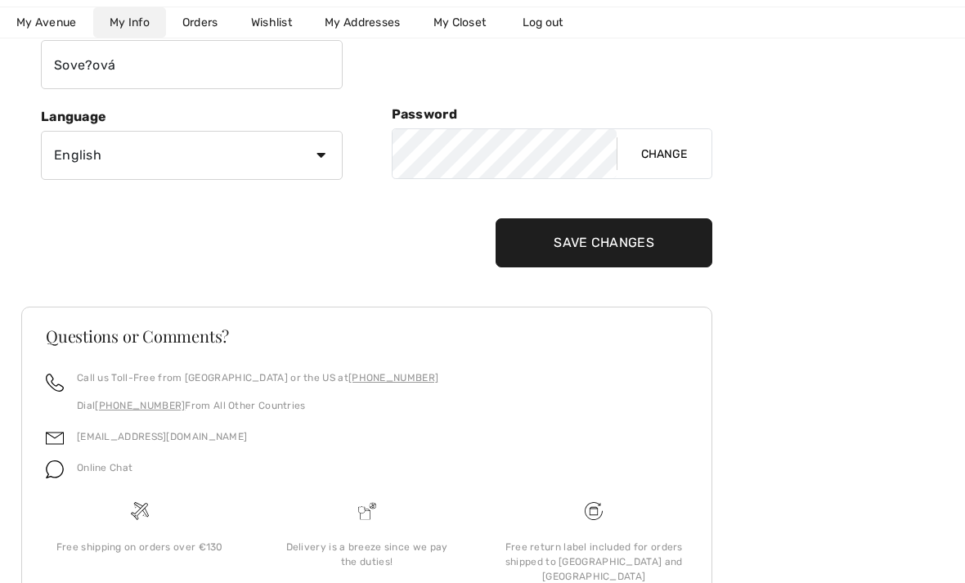
scroll to position [322, 0]
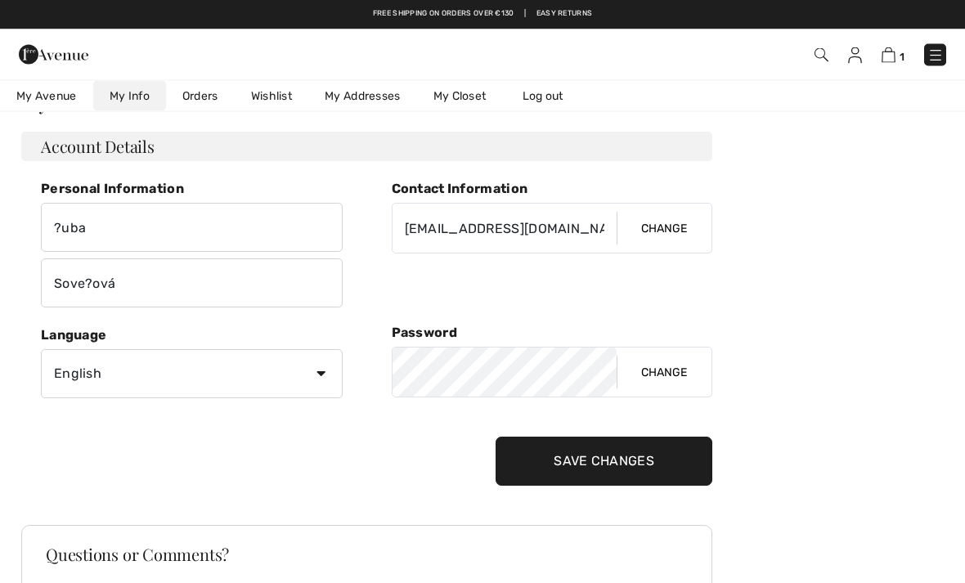
click at [189, 103] on link "Orders" at bounding box center [200, 96] width 69 height 30
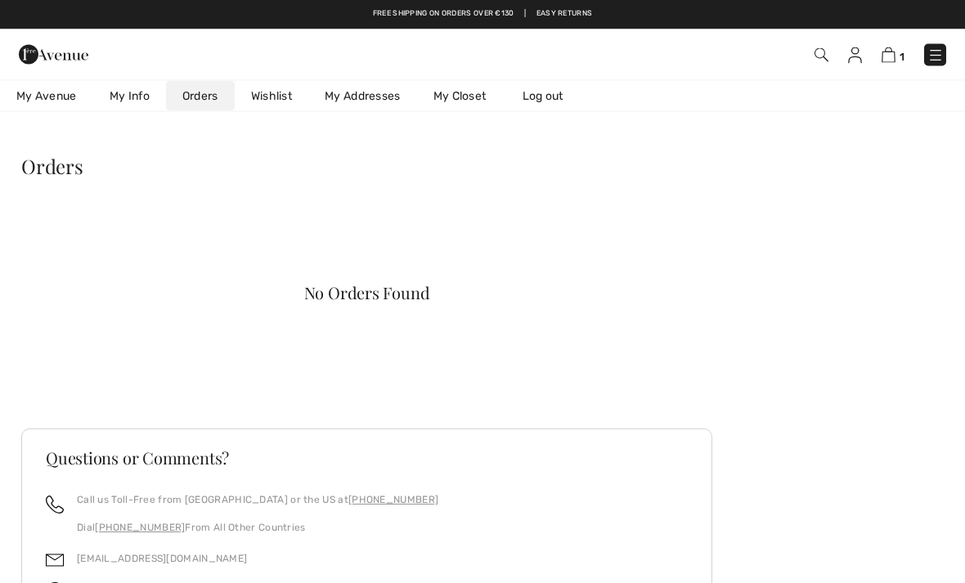
scroll to position [0, 0]
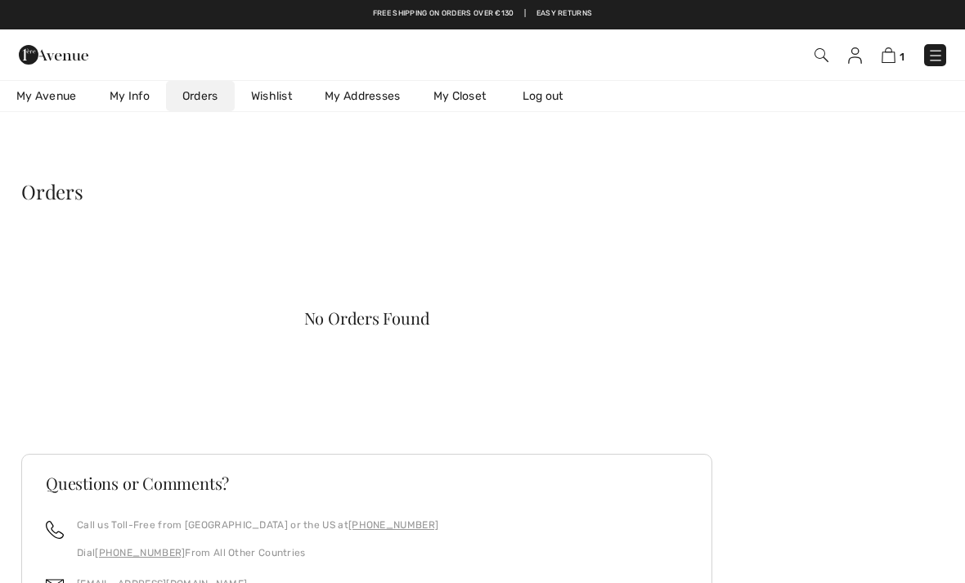
click at [276, 92] on link "Wishlist" at bounding box center [272, 96] width 74 height 30
click at [361, 93] on link "My Addresses" at bounding box center [362, 96] width 109 height 30
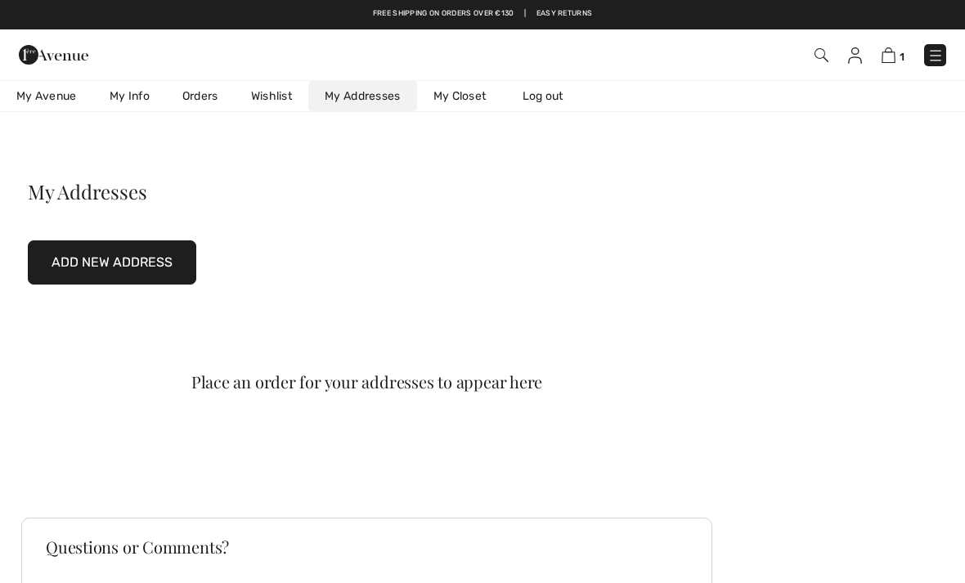
click at [466, 97] on link "My Closet" at bounding box center [460, 96] width 86 height 30
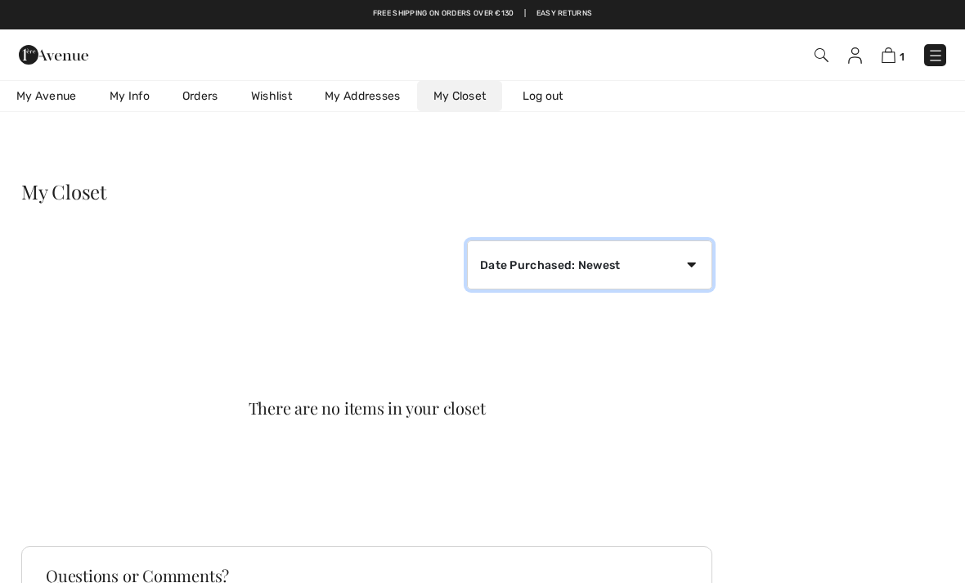
click at [696, 263] on select "Date Purchased: Newest Date Purchased: Oldest Price: High to Low Price: Low to …" at bounding box center [589, 264] width 245 height 49
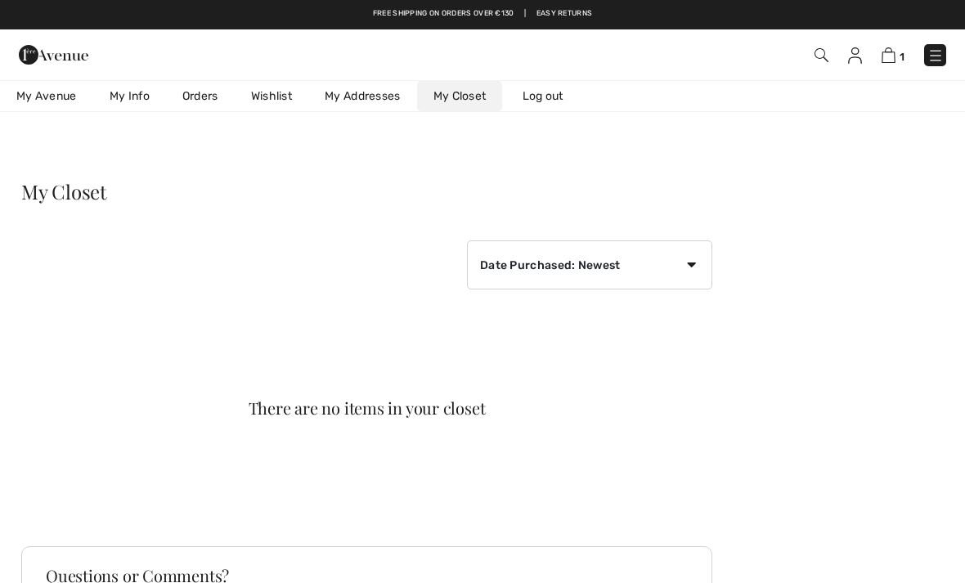
click at [547, 96] on link "Log out" at bounding box center [551, 96] width 90 height 30
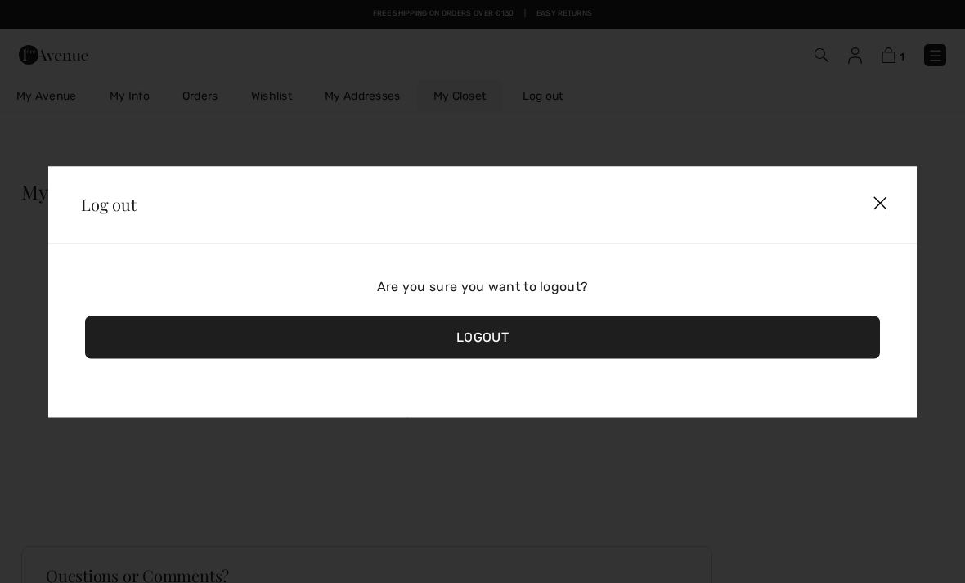
click at [871, 200] on img at bounding box center [879, 203] width 47 height 49
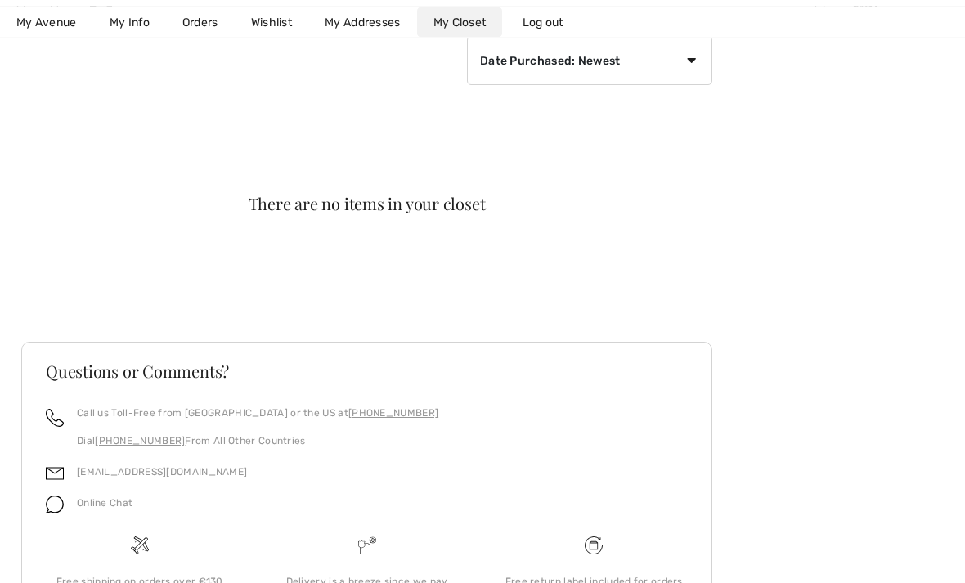
scroll to position [254, 0]
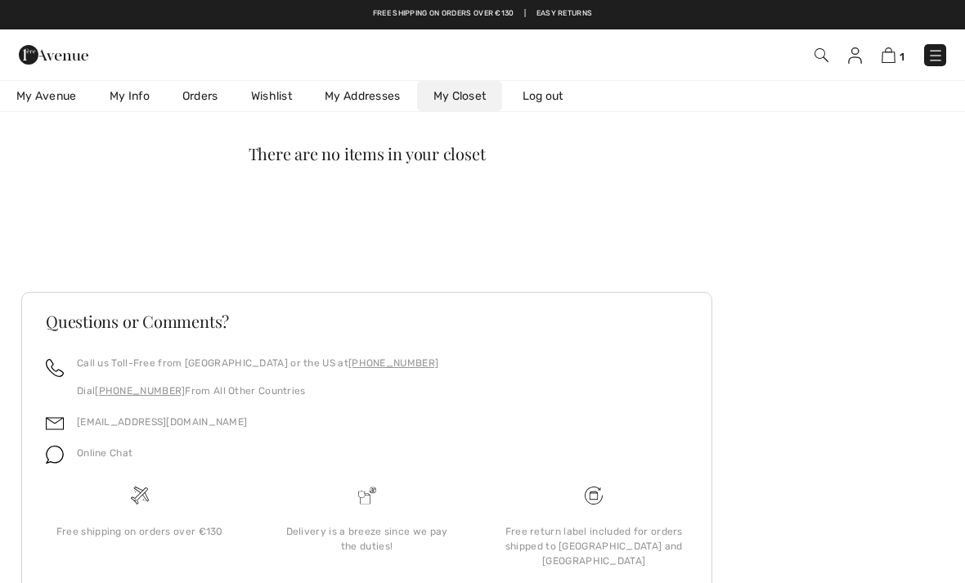
click at [343, 554] on div "Delivery is a breeze since we pay the duties!" at bounding box center [367, 538] width 201 height 29
click at [360, 547] on div "Delivery is a breeze since we pay the duties!" at bounding box center [367, 538] width 201 height 29
click at [356, 507] on div "Delivery is a breeze since we pay the duties!" at bounding box center [367, 537] width 227 height 101
click at [344, 546] on div "Delivery is a breeze since we pay the duties!" at bounding box center [367, 538] width 201 height 29
click at [892, 58] on img at bounding box center [889, 55] width 14 height 16
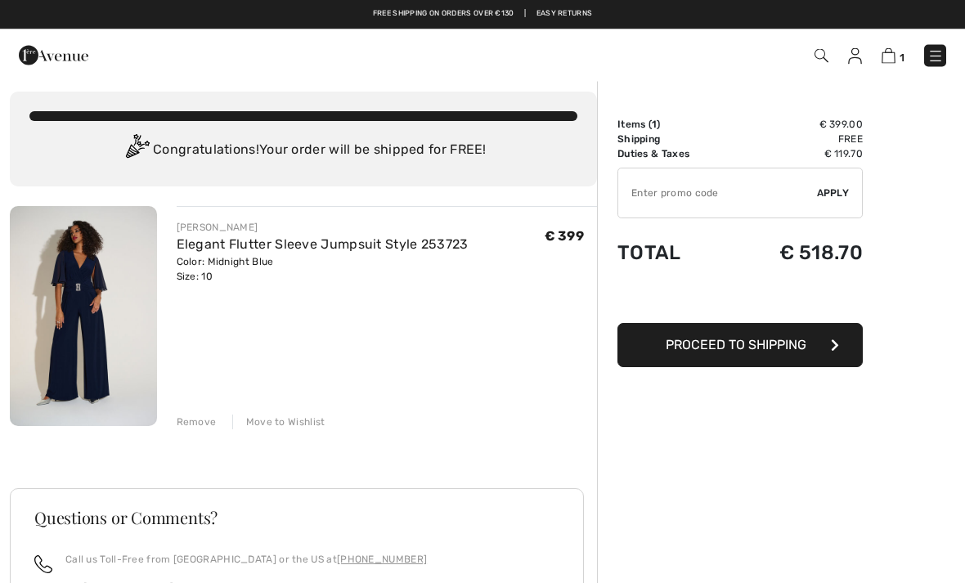
scroll to position [8, 0]
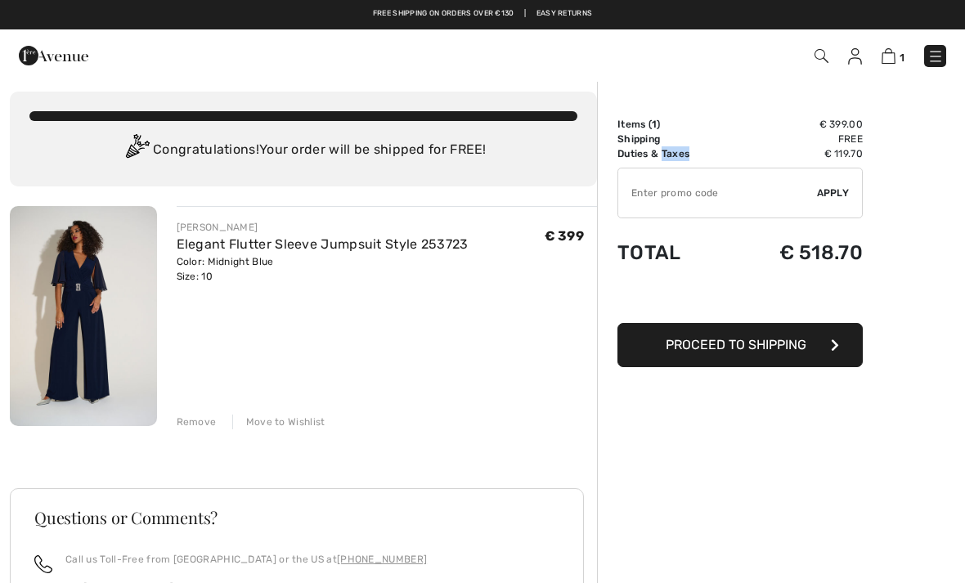
click at [662, 162] on td "✔ Apply Remove" at bounding box center [739, 193] width 245 height 64
click at [621, 168] on input "TEXT" at bounding box center [717, 192] width 199 height 49
click at [627, 157] on td "Duties & Taxes" at bounding box center [674, 153] width 114 height 15
copy td "Duties & Taxes"
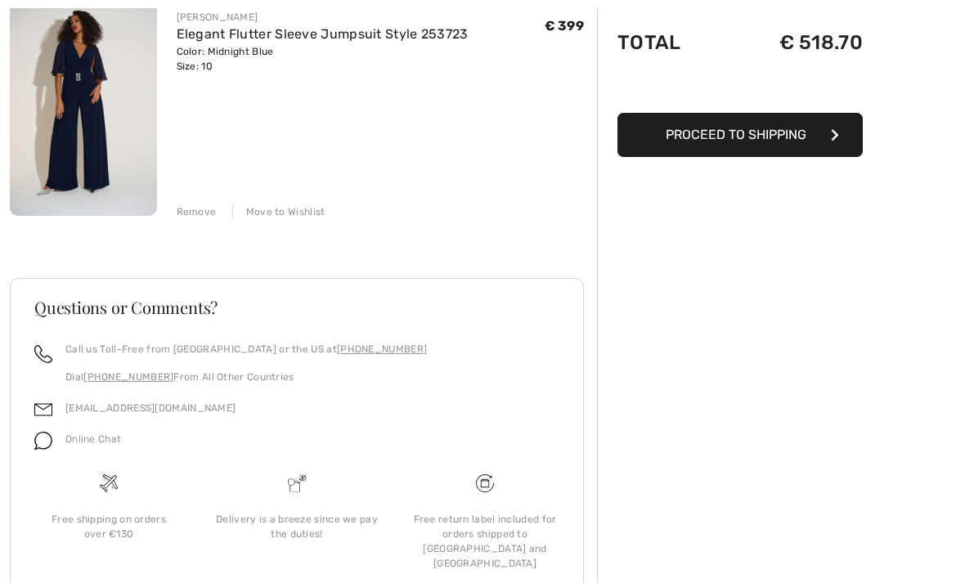
scroll to position [221, 0]
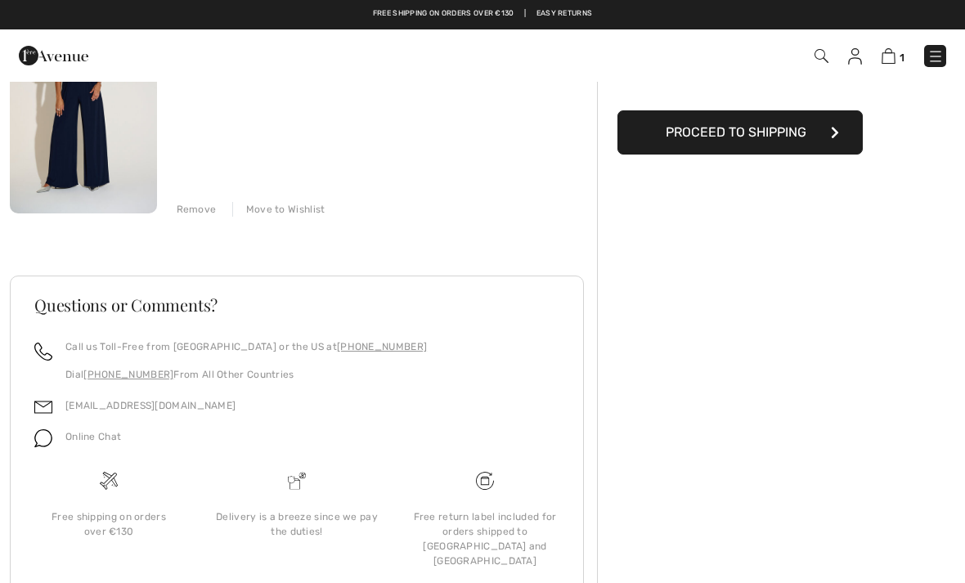
click at [82, 433] on span "Online Chat" at bounding box center [93, 436] width 56 height 11
click at [94, 404] on link "[EMAIL_ADDRESS][DOMAIN_NAME]" at bounding box center [150, 405] width 170 height 11
click at [110, 410] on link "[EMAIL_ADDRESS][DOMAIN_NAME]" at bounding box center [150, 405] width 170 height 11
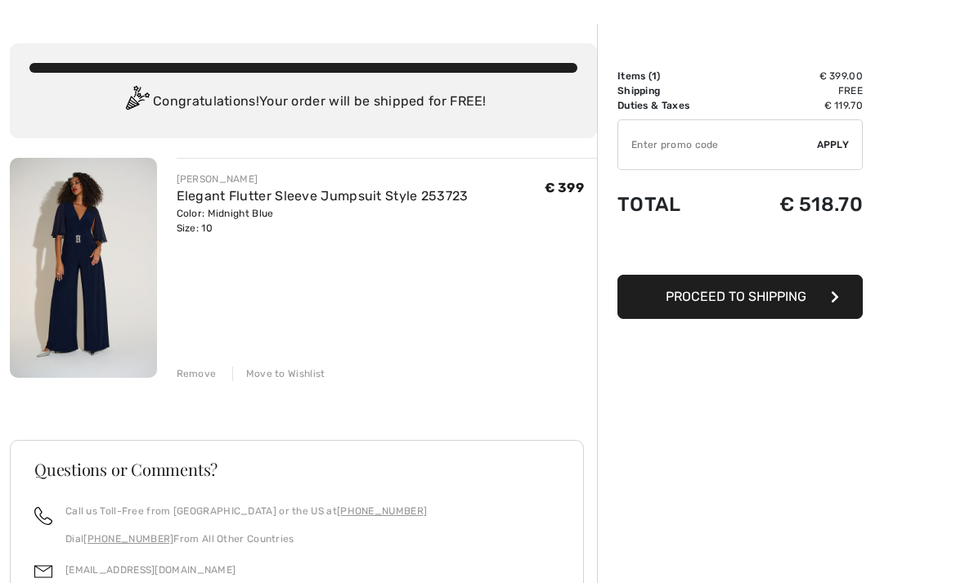
scroll to position [219, 0]
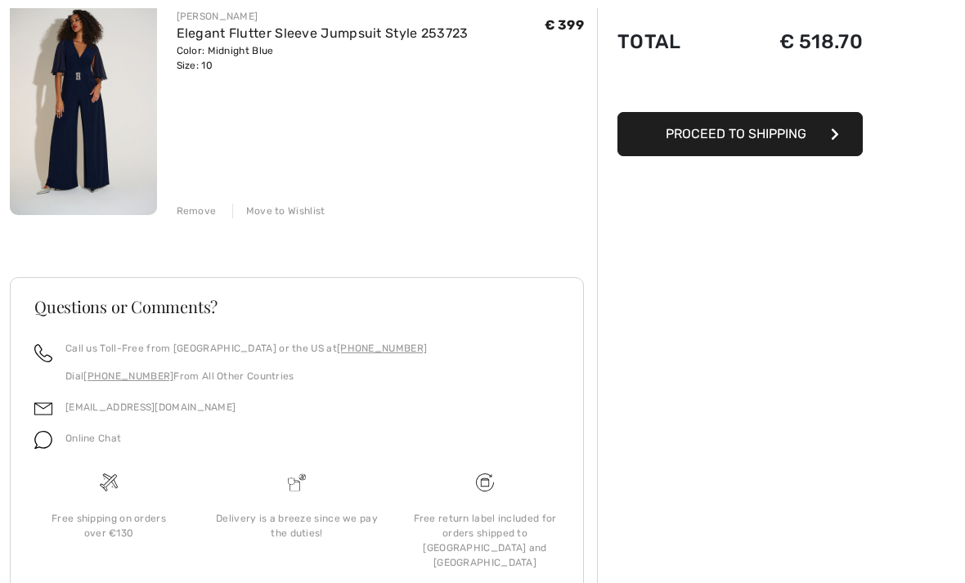
click at [76, 406] on link "[EMAIL_ADDRESS][DOMAIN_NAME]" at bounding box center [150, 407] width 170 height 11
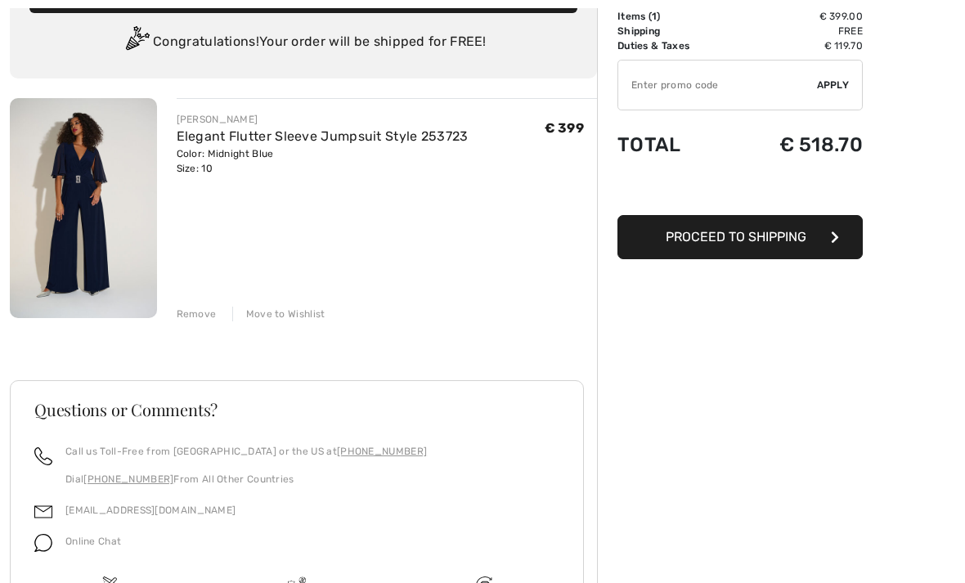
scroll to position [167, 0]
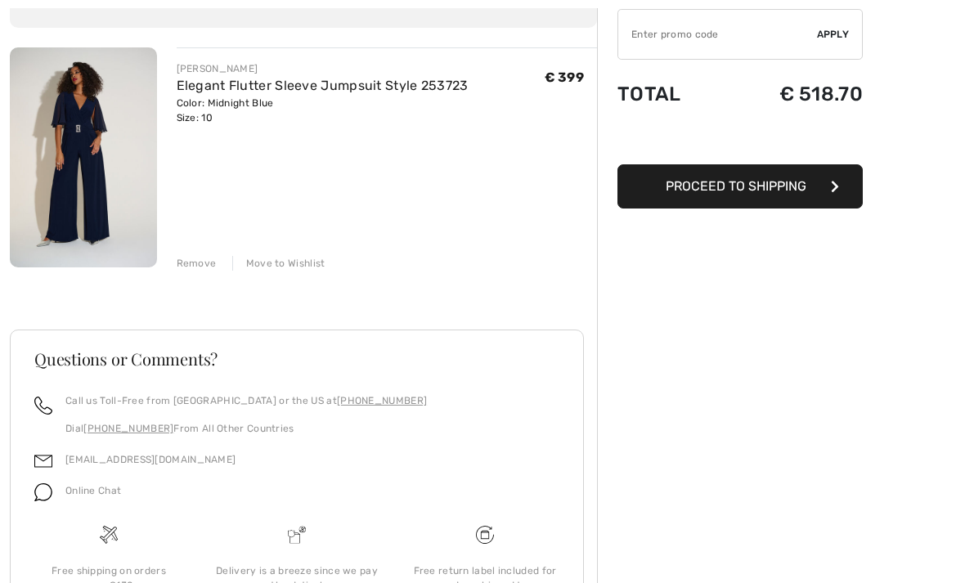
click at [99, 465] on link "[EMAIL_ADDRESS][DOMAIN_NAME]" at bounding box center [150, 459] width 170 height 11
